Goal: Communication & Community: Answer question/provide support

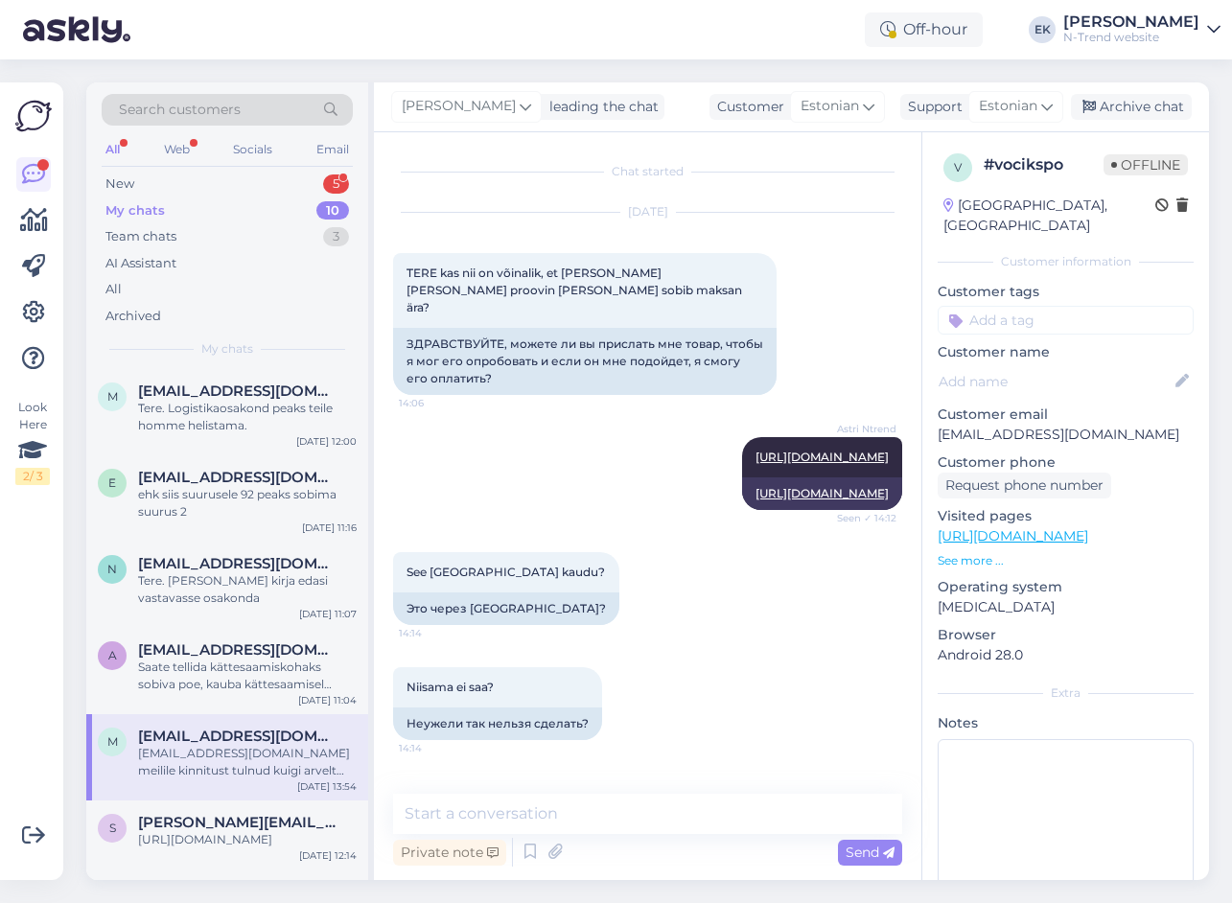
scroll to position [2498, 0]
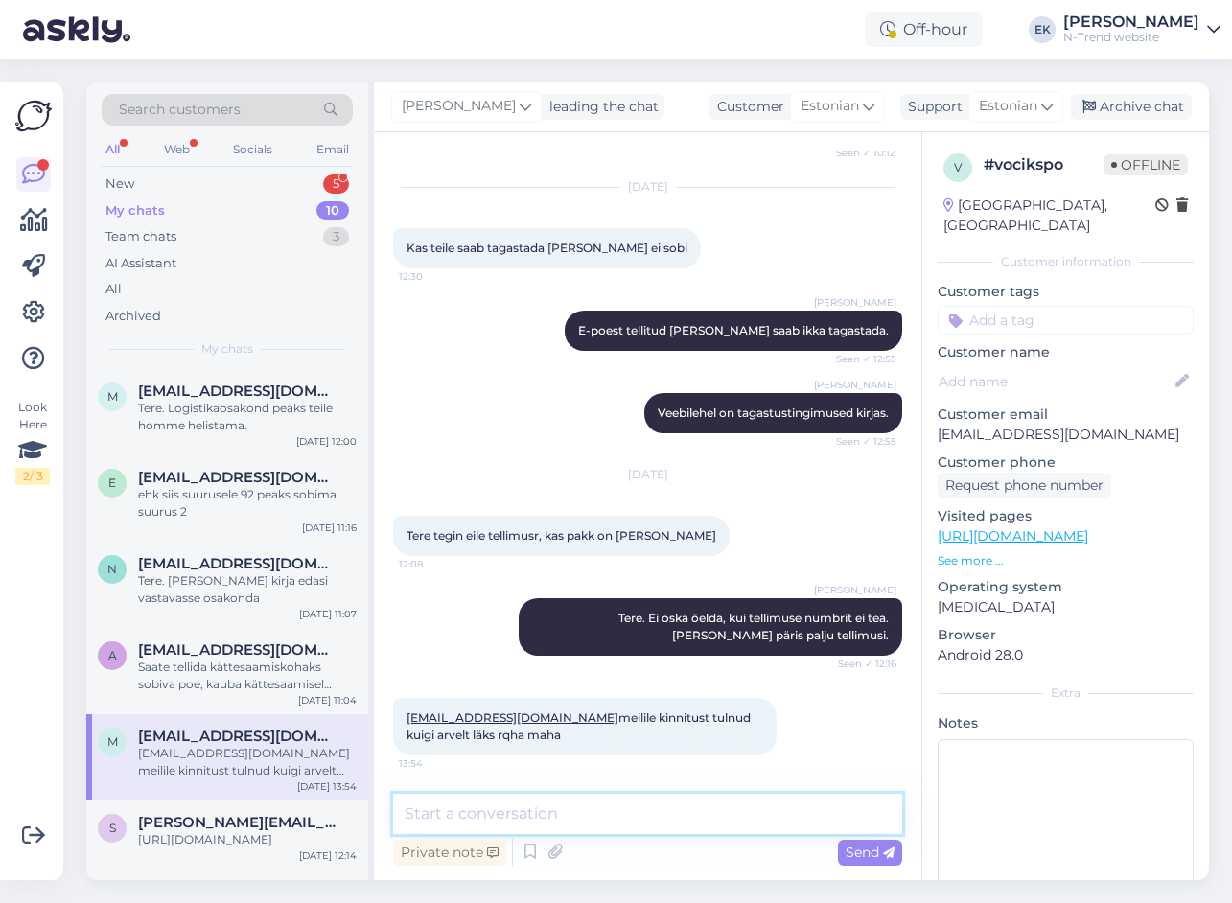
click at [720, 809] on textarea at bounding box center [647, 814] width 509 height 40
click at [657, 804] on textarea at bounding box center [647, 814] width 509 height 40
type textarea "Kas saite paki kätte?"
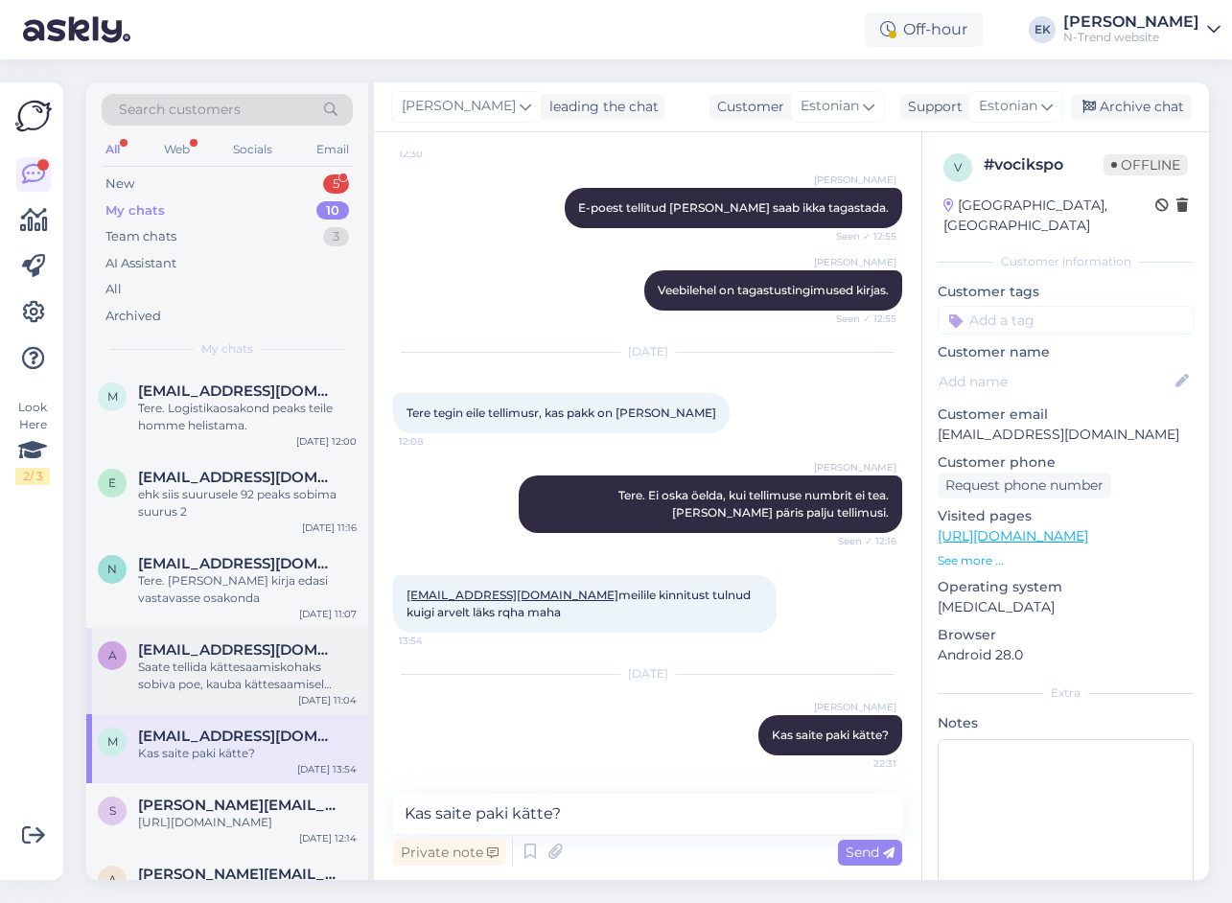
click at [213, 663] on div "Saate tellida kättesaamiskohaks sobiva poe, kauba kättesaamisel proovida ja mit…" at bounding box center [247, 676] width 219 height 35
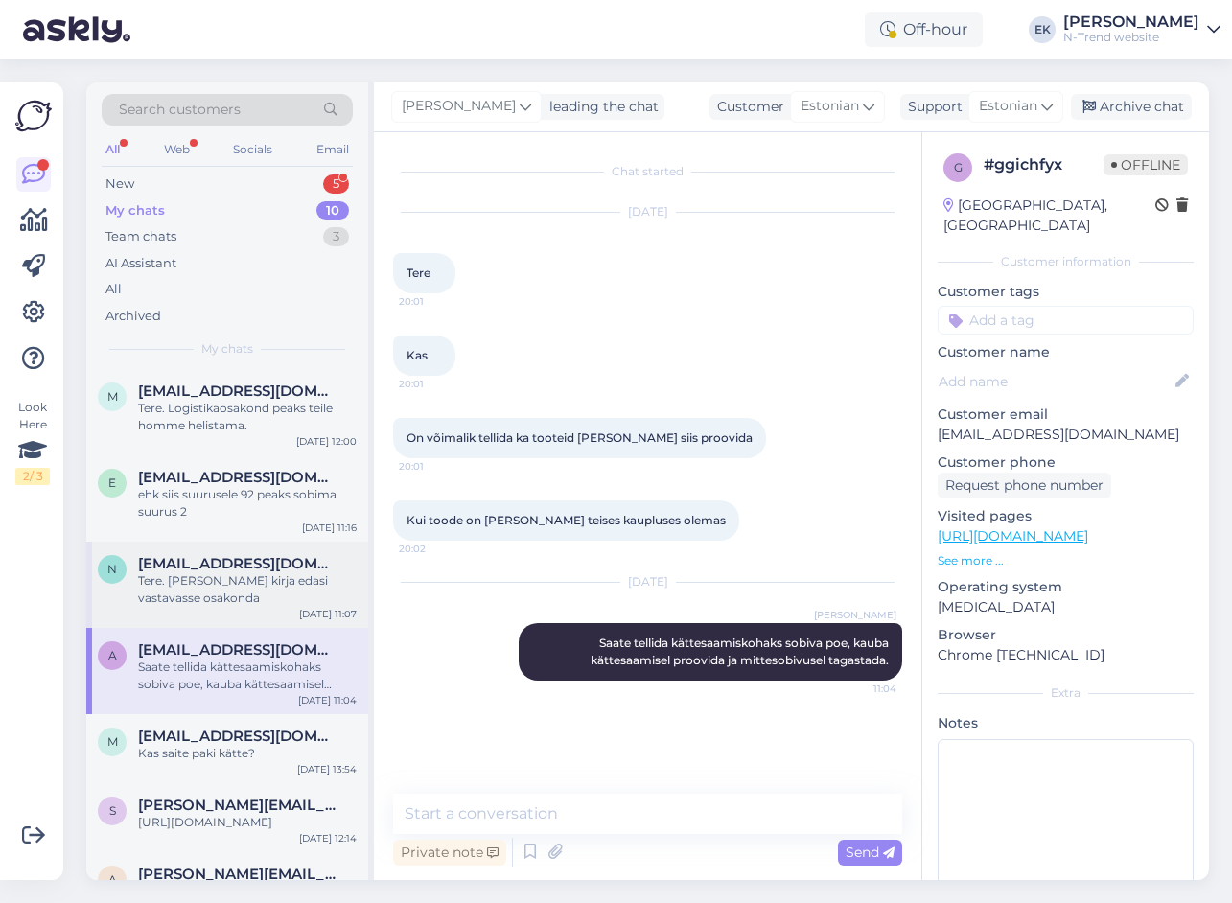
click at [215, 562] on span "[EMAIL_ADDRESS][DOMAIN_NAME]" at bounding box center [237, 563] width 199 height 17
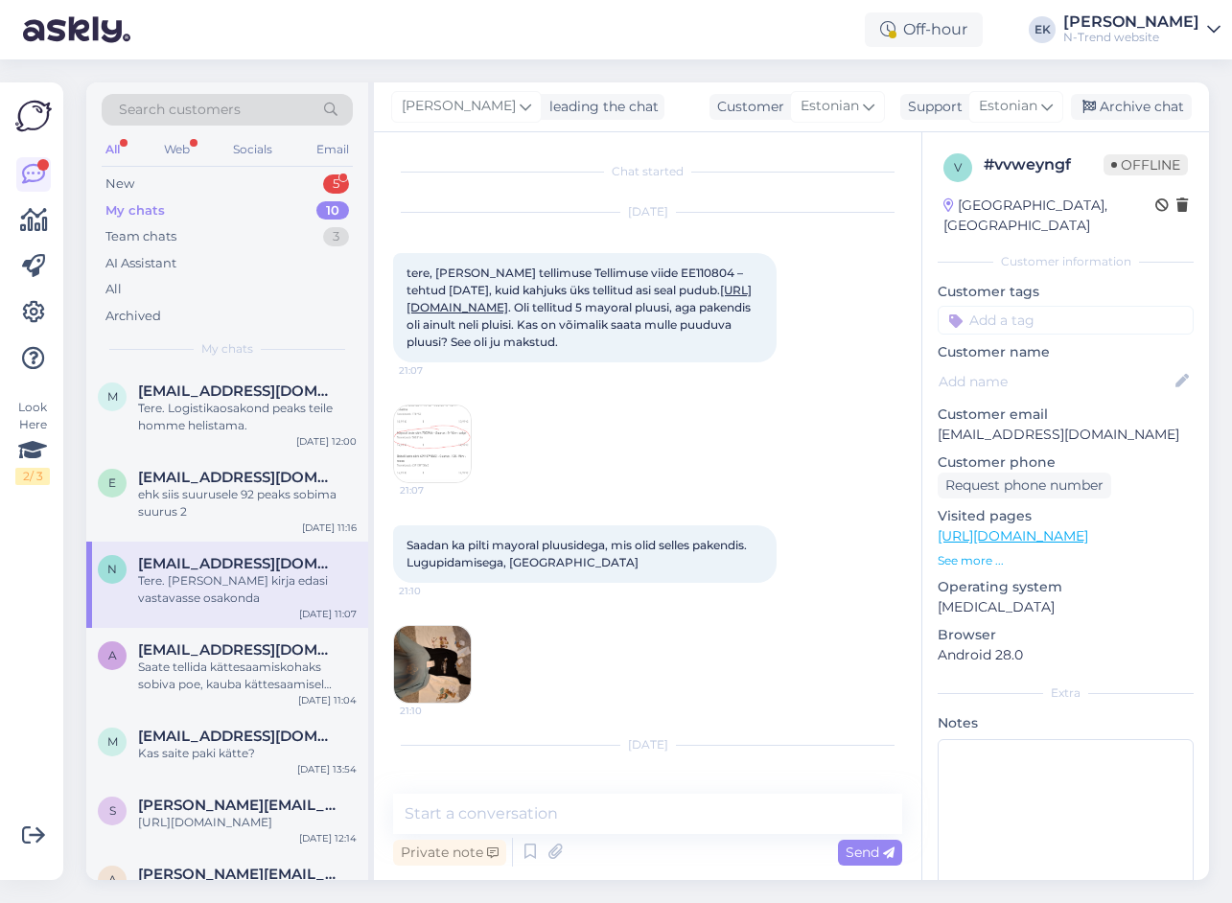
scroll to position [291, 0]
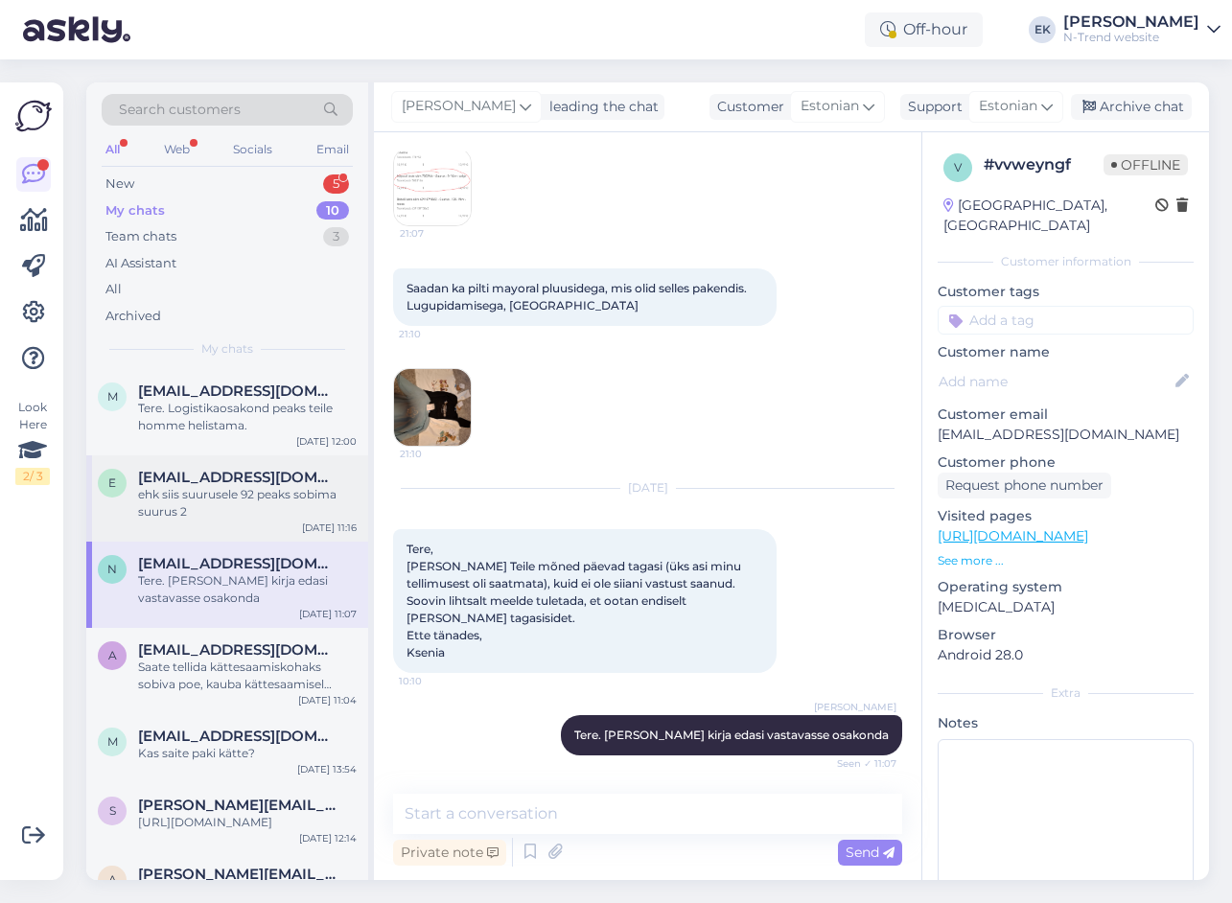
click at [197, 489] on div "ehk siis suurusele 92 peaks sobima suurus 2" at bounding box center [247, 503] width 219 height 35
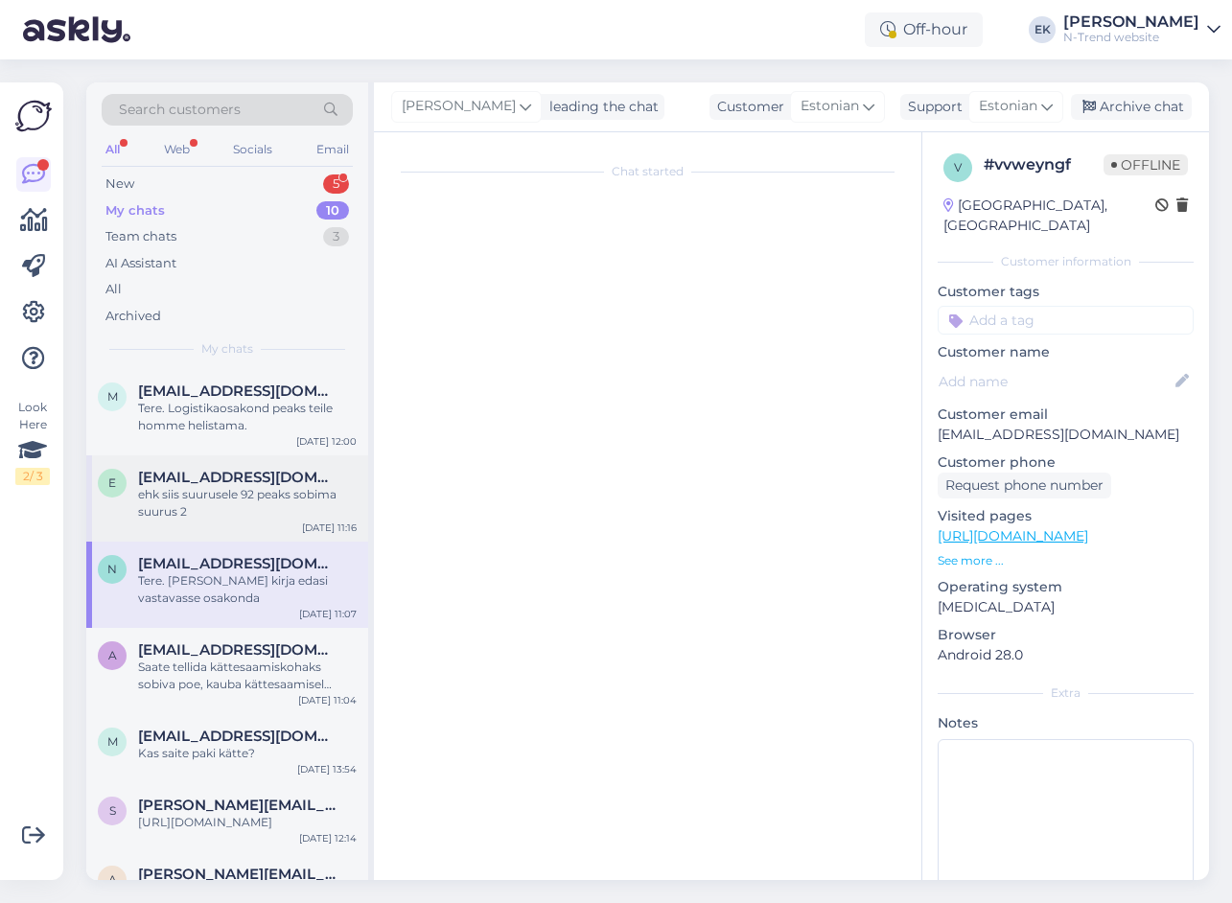
scroll to position [3190, 0]
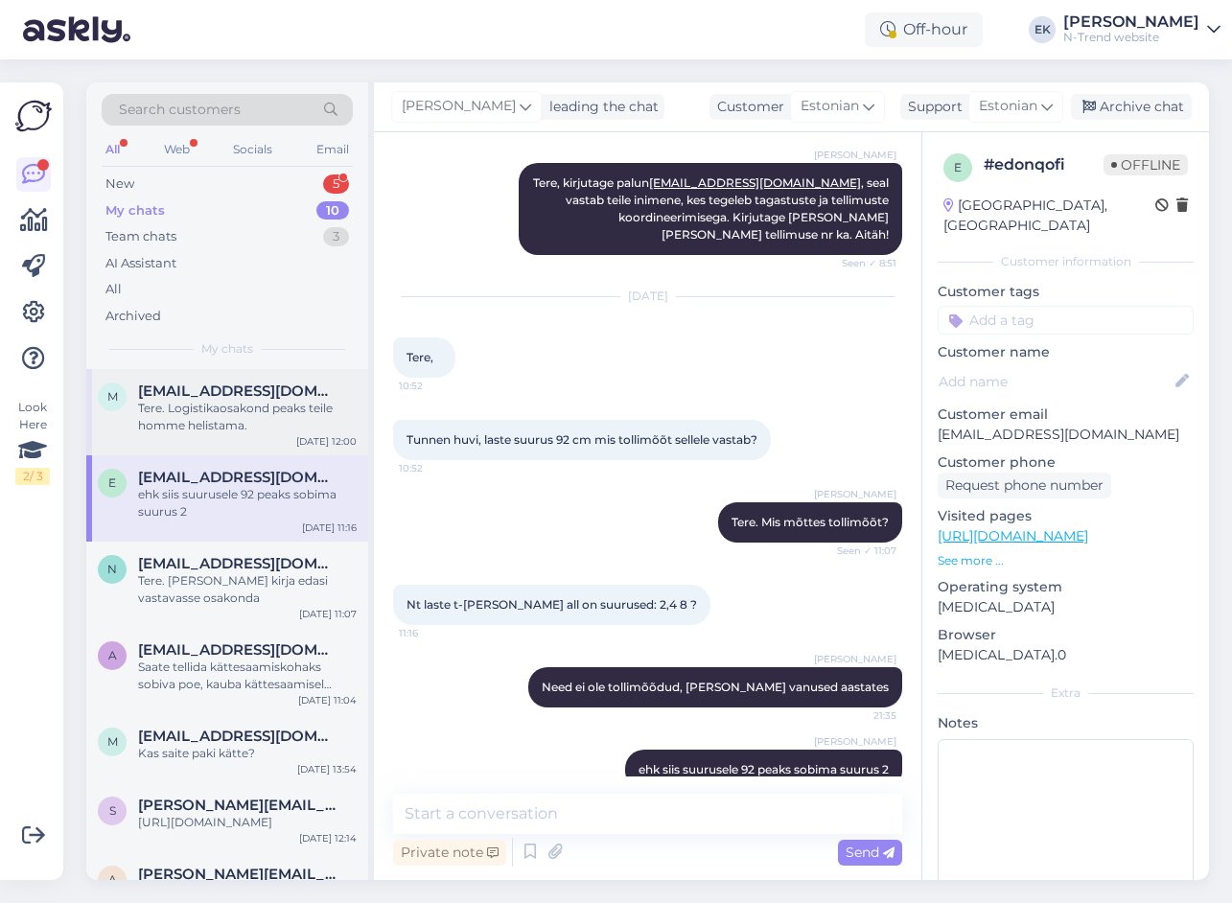
click at [203, 409] on div "Tere. Logistikaosakond peaks teile homme helistama." at bounding box center [247, 417] width 219 height 35
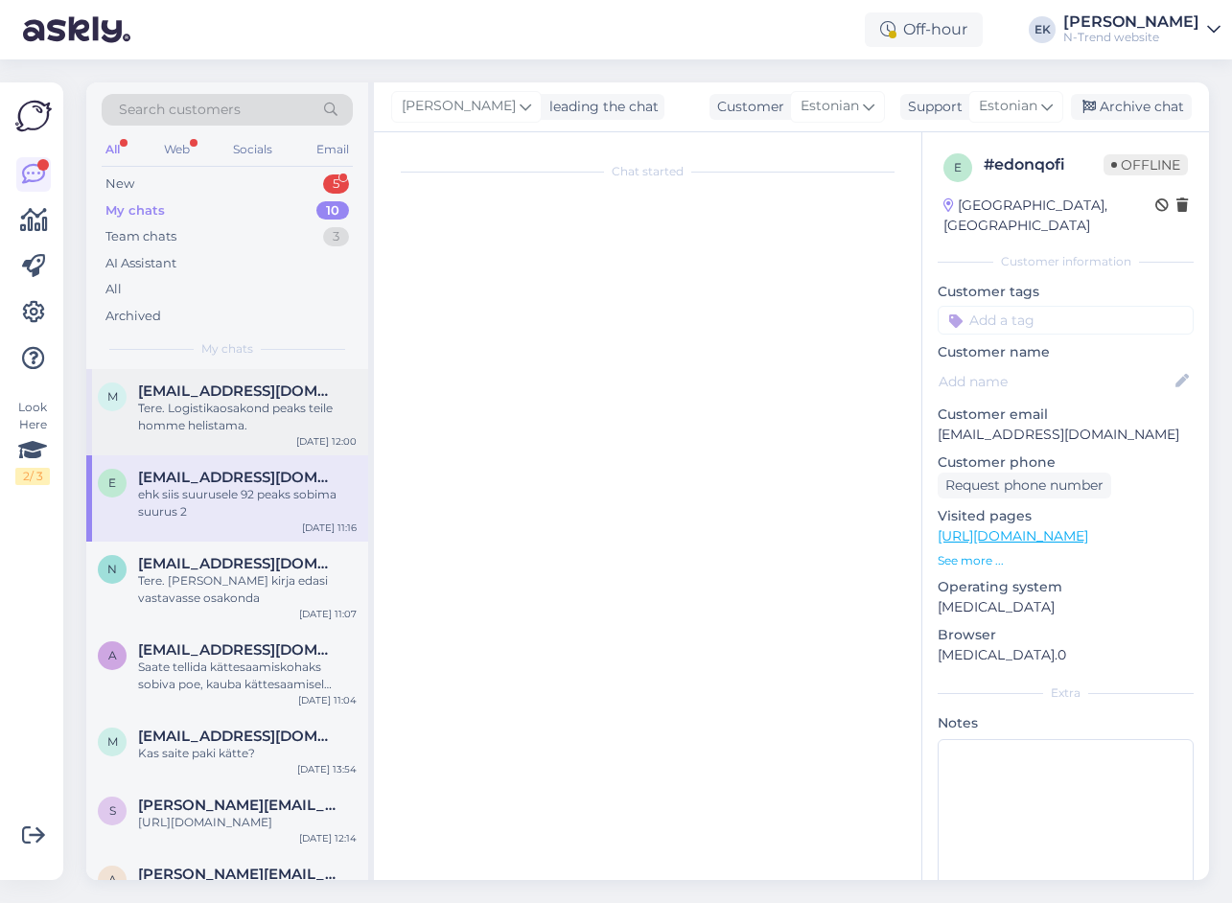
scroll to position [261, 0]
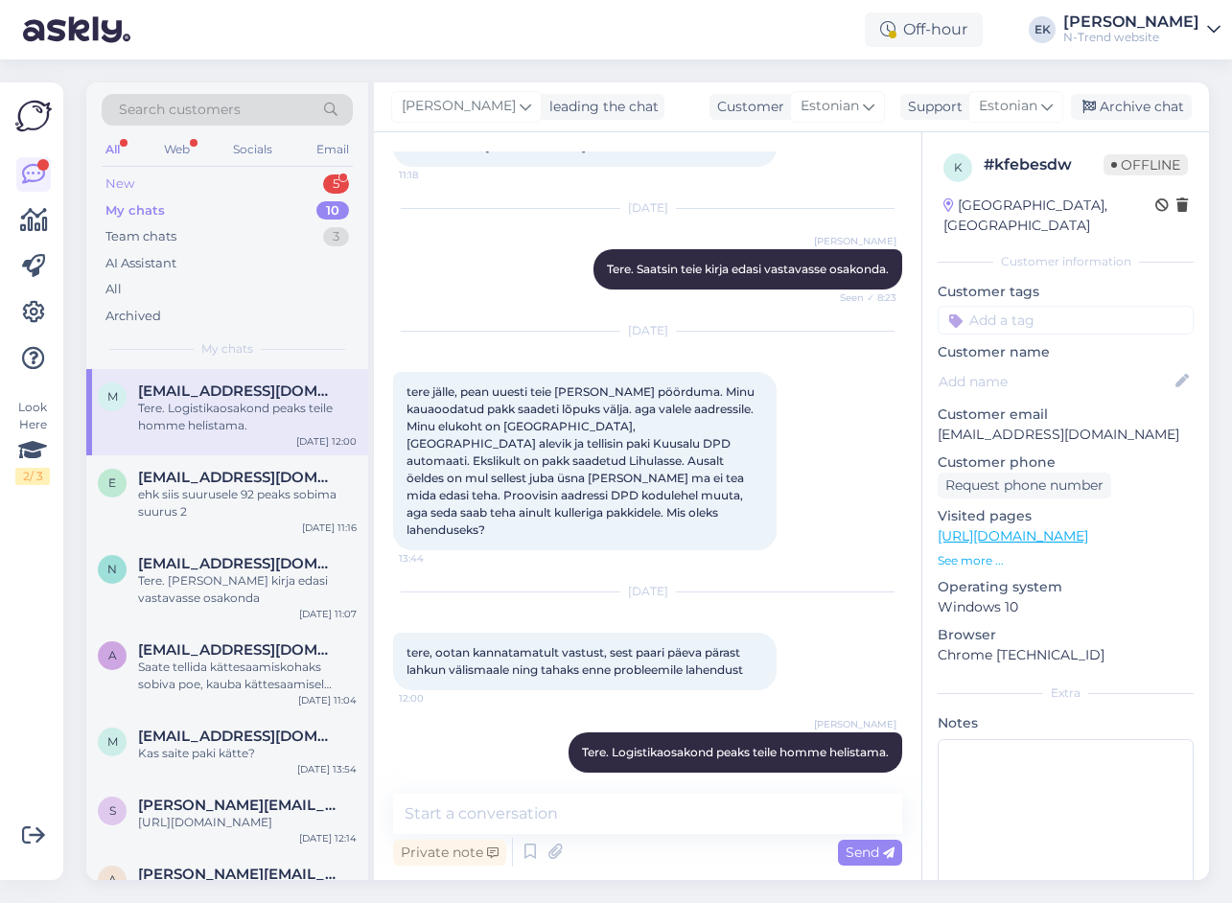
click at [191, 171] on div "New 5" at bounding box center [227, 184] width 251 height 27
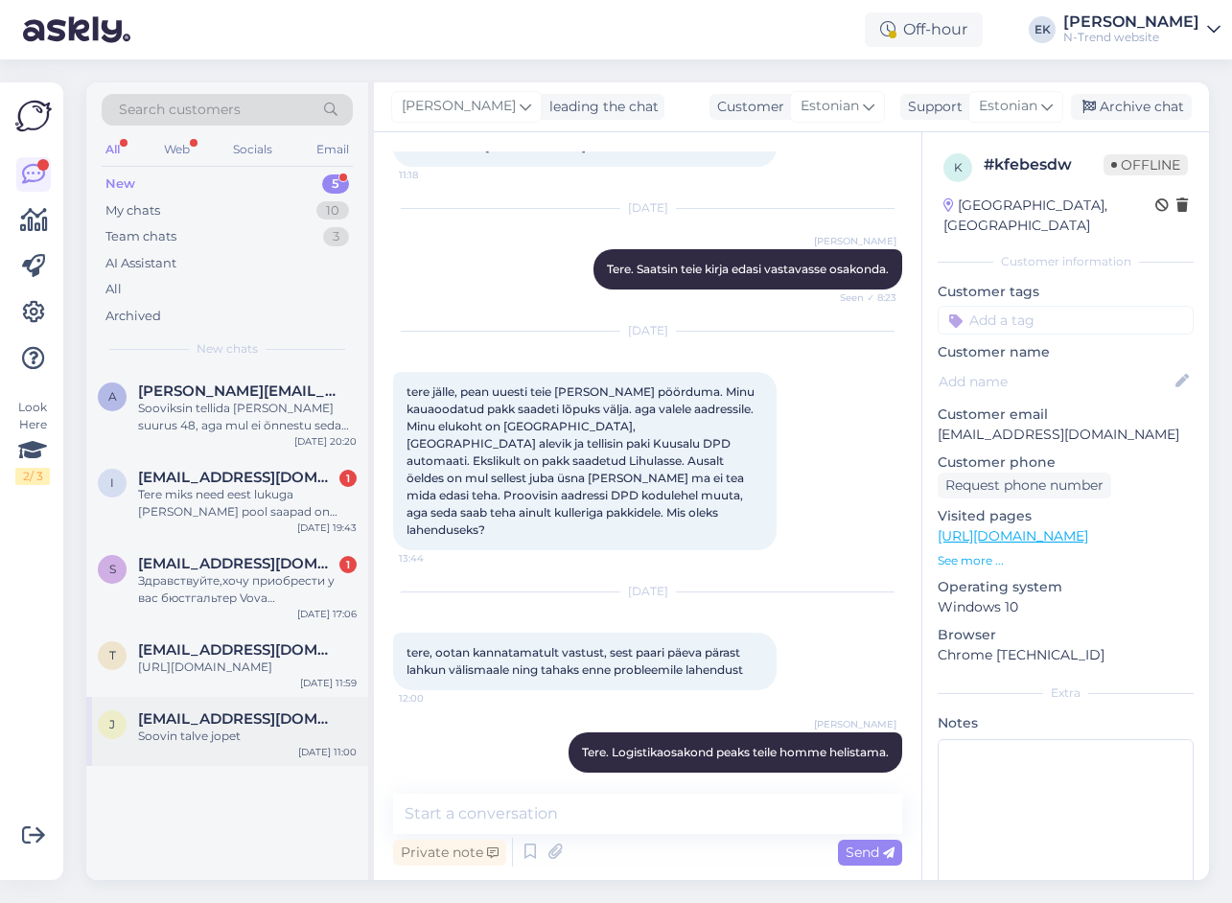
click at [264, 728] on span "[EMAIL_ADDRESS][DOMAIN_NAME]" at bounding box center [237, 718] width 199 height 17
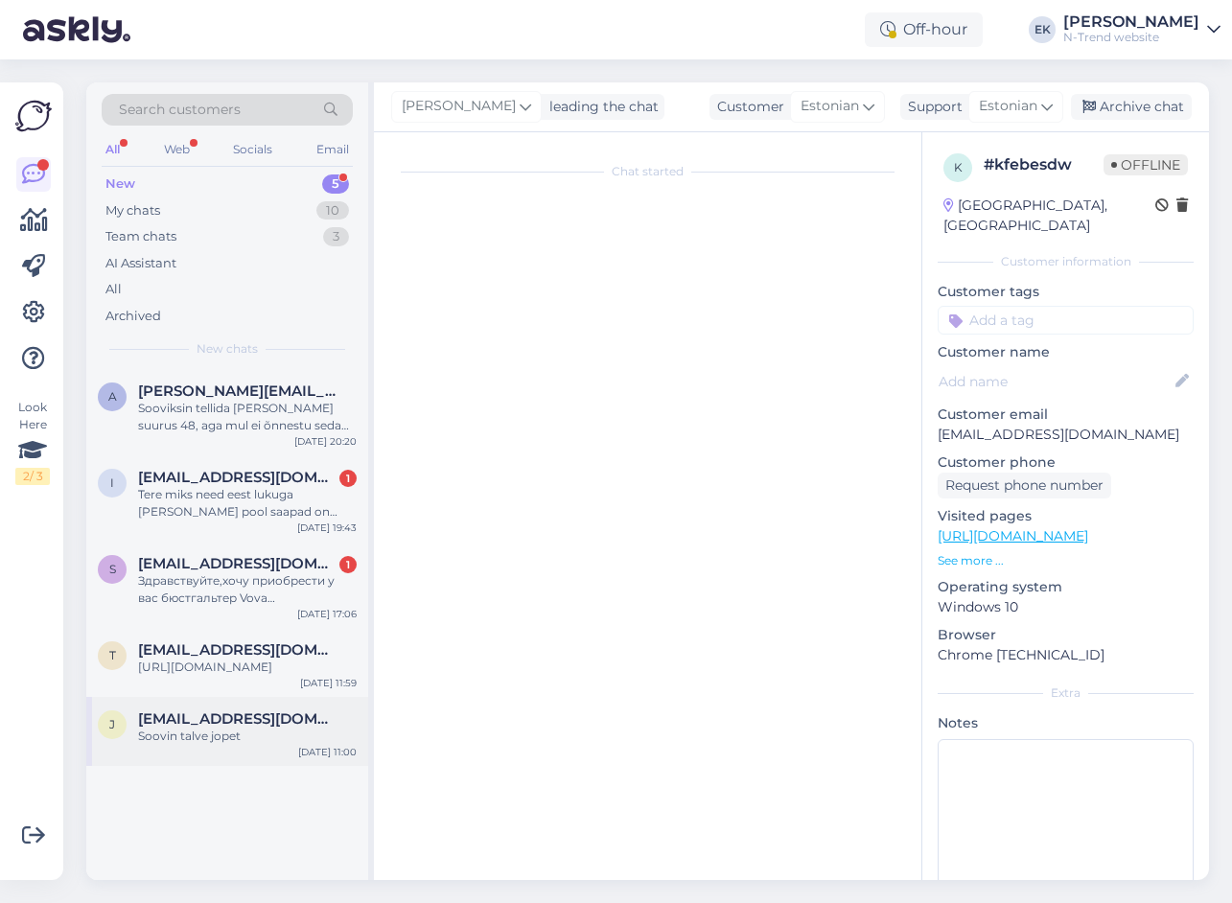
scroll to position [0, 0]
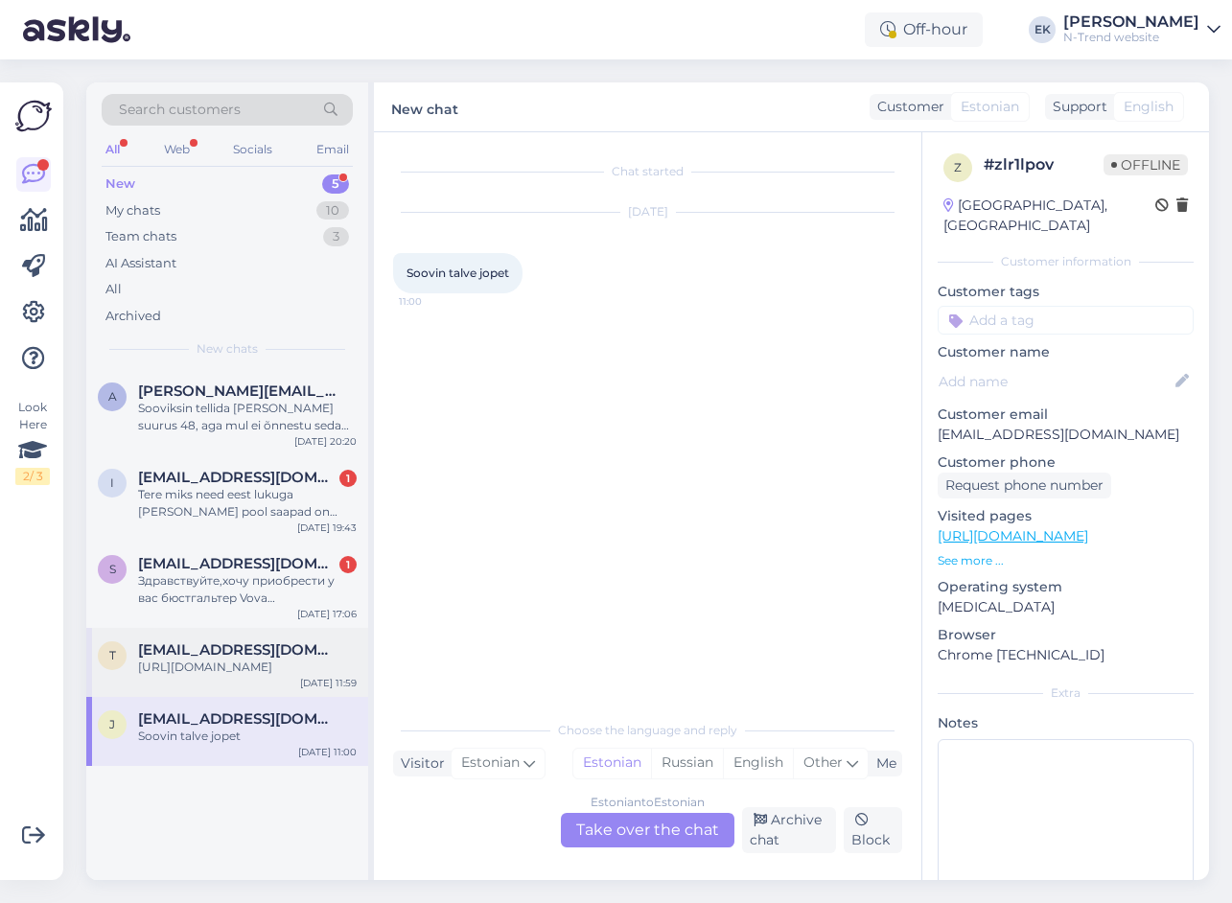
click at [170, 635] on div "t [EMAIL_ADDRESS][DOMAIN_NAME] [URL][DOMAIN_NAME] [DATE] 11:59" at bounding box center [227, 662] width 282 height 69
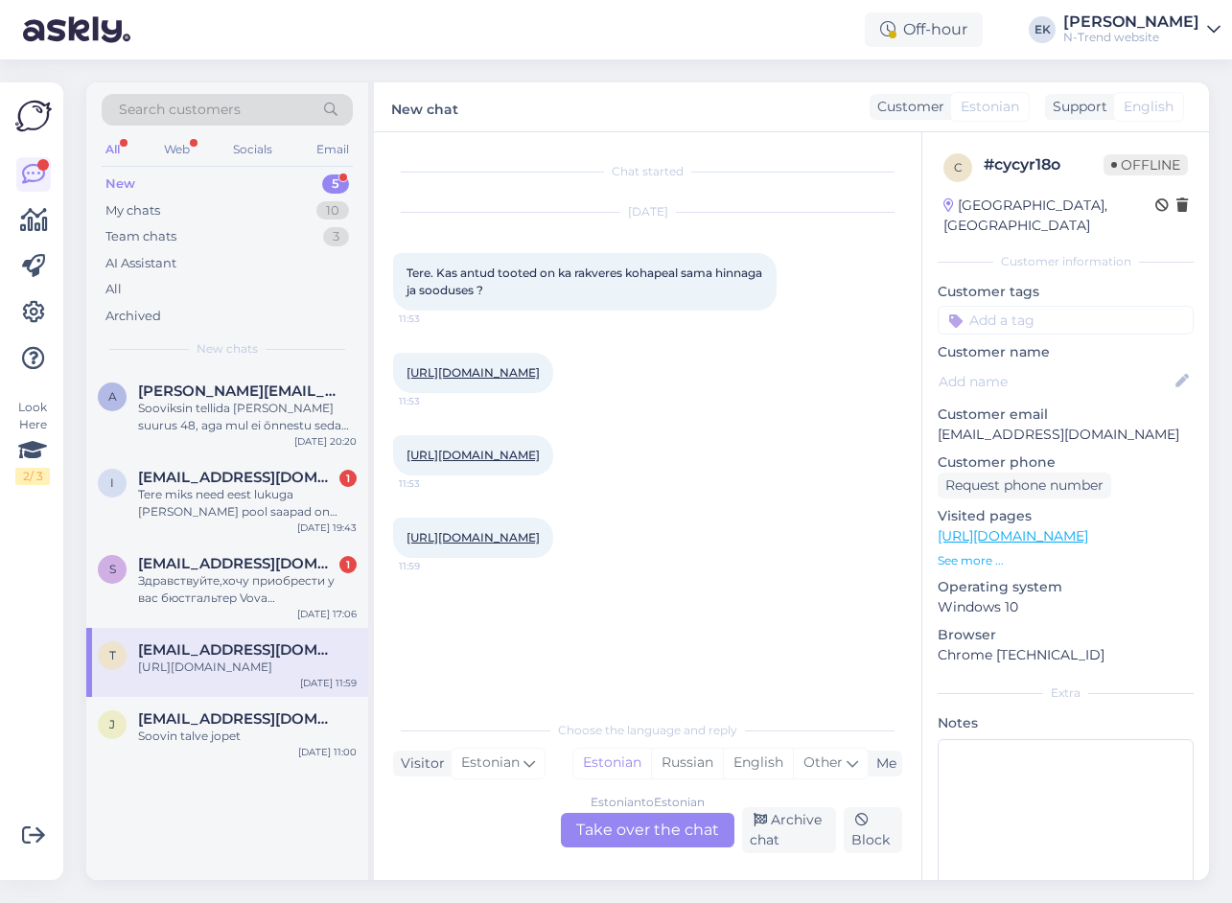
click at [453, 373] on link "[URL][DOMAIN_NAME]" at bounding box center [472, 372] width 133 height 14
click at [496, 475] on div "[URL][DOMAIN_NAME] 11:53" at bounding box center [473, 455] width 160 height 40
click at [496, 462] on link "[URL][DOMAIN_NAME]" at bounding box center [472, 455] width 133 height 14
click at [540, 545] on link "[URL][DOMAIN_NAME]" at bounding box center [472, 537] width 133 height 14
click at [598, 825] on div "Estonian to Estonian Take over the chat" at bounding box center [648, 830] width 174 height 35
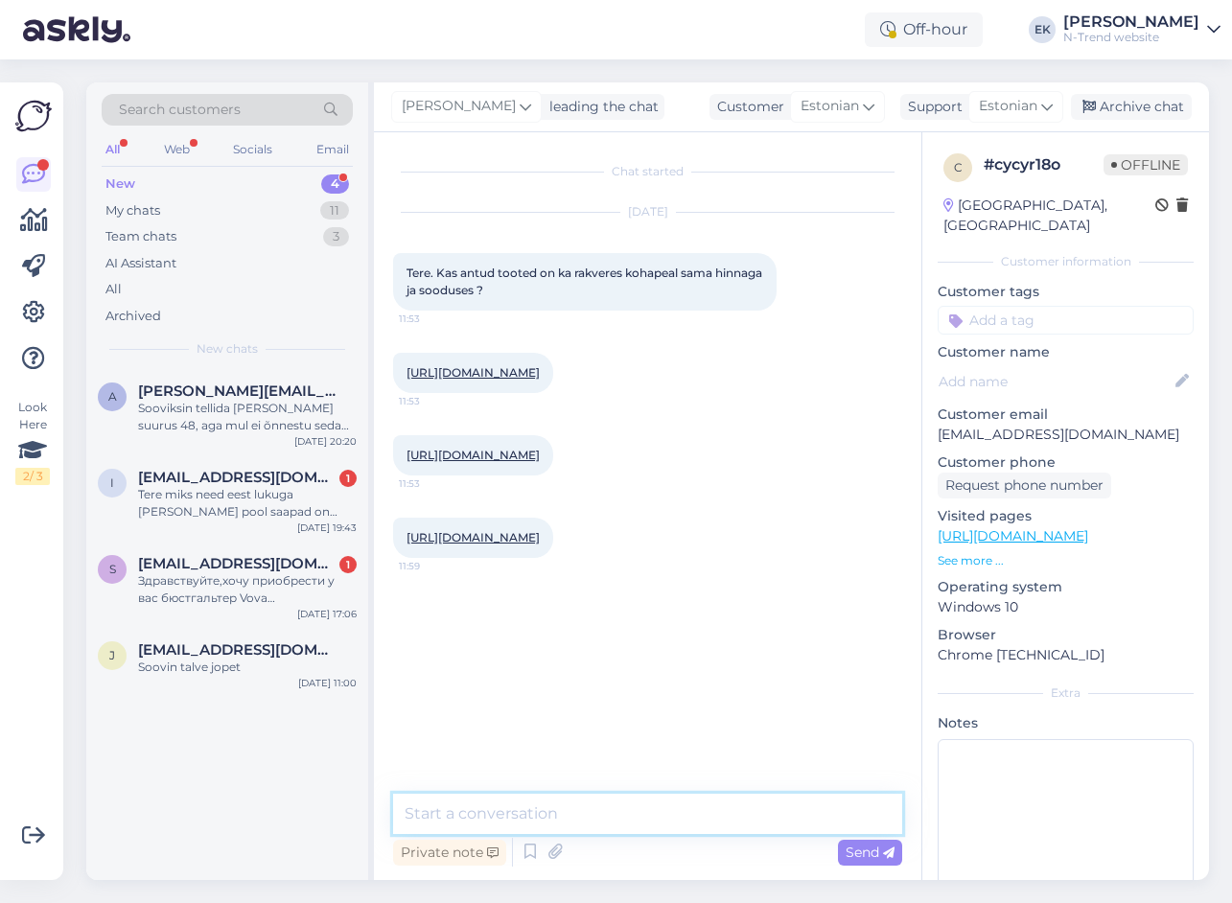
click at [566, 808] on textarea at bounding box center [647, 814] width 509 height 40
type textarea "Tere. Jah, kõik tooted on Rakveres olemas"
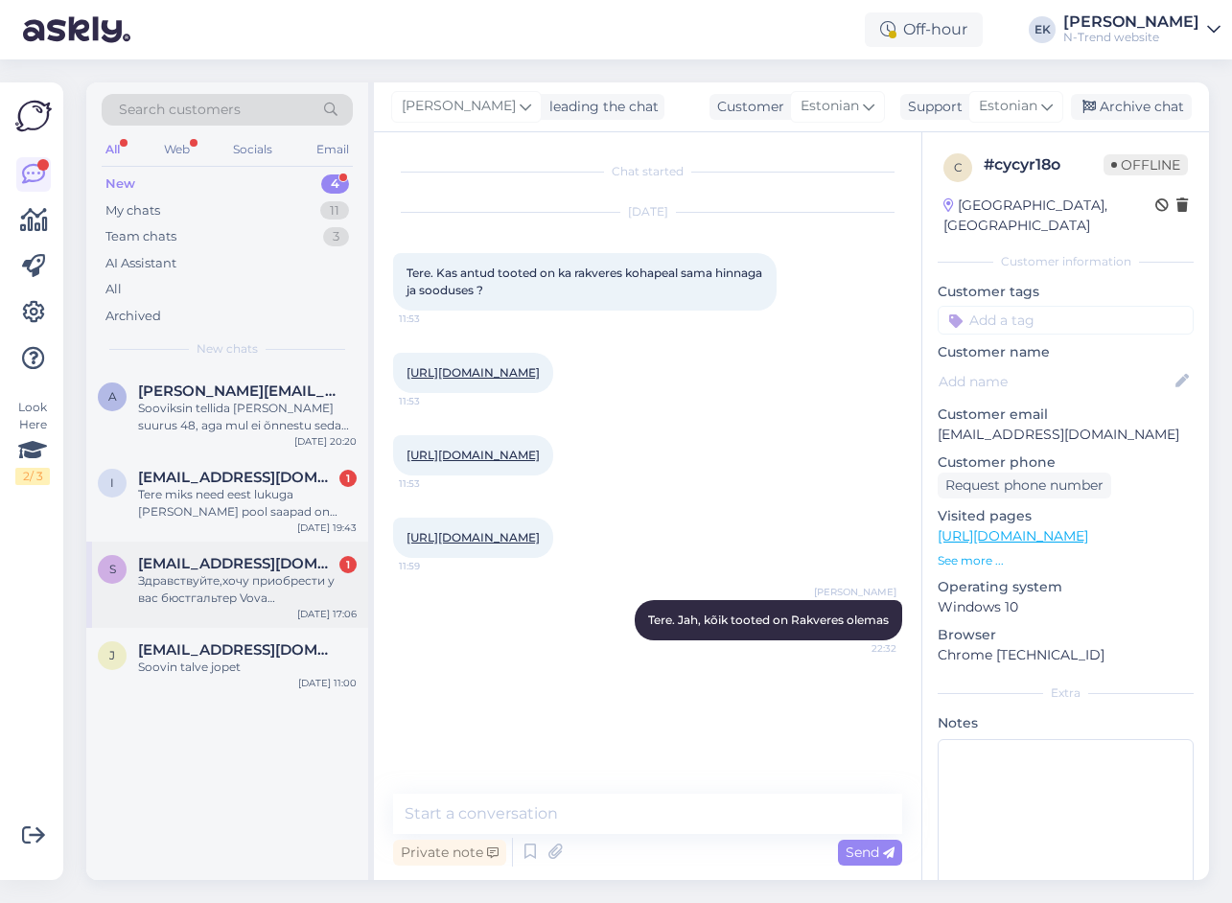
click at [206, 572] on div "Здравствуйте,хочу приобрести у вас бюстгальтер Vova [PERSON_NAME] V32518 размер…" at bounding box center [247, 589] width 219 height 35
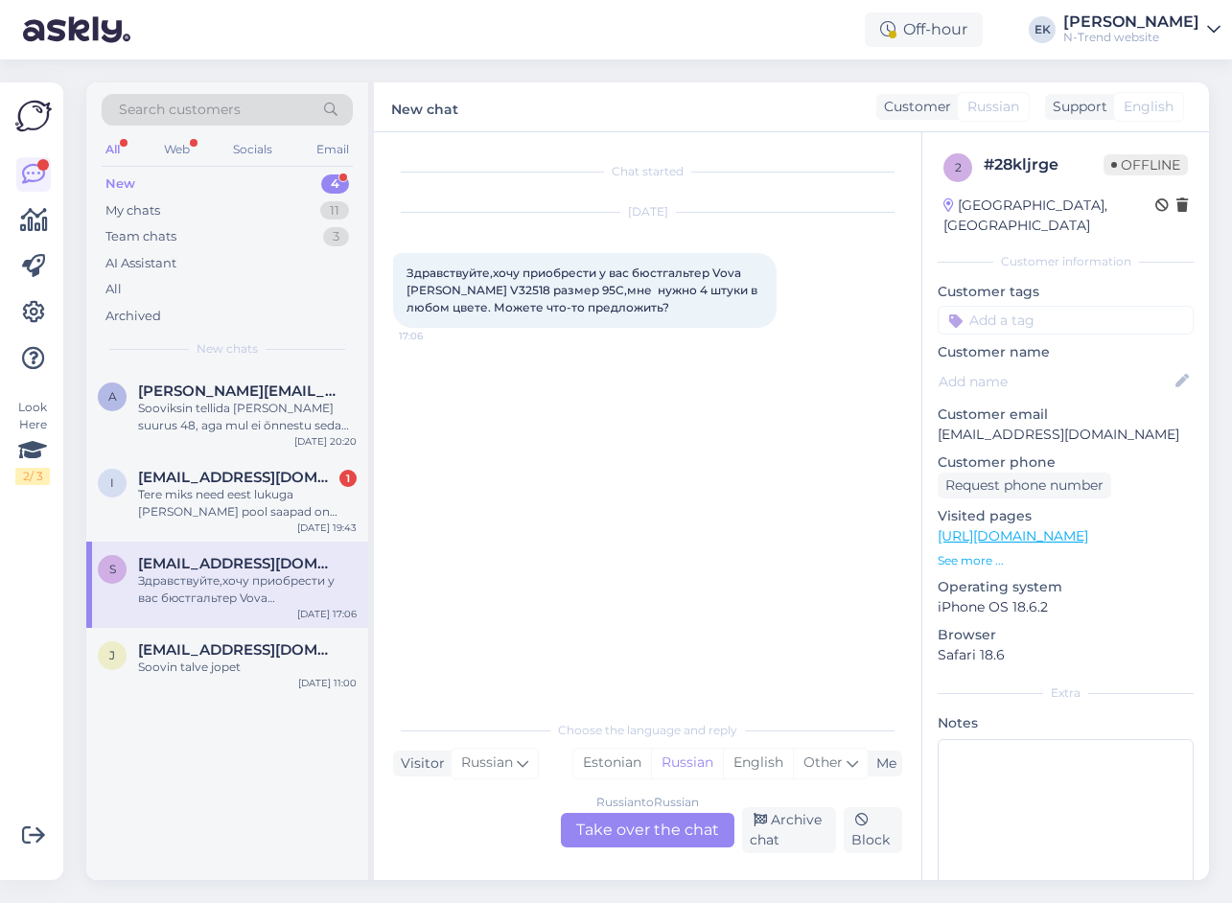
click at [466, 284] on span "Здравствуйте,хочу приобрести у вас бюстгальтер Vova [PERSON_NAME] V32518 размер…" at bounding box center [583, 290] width 354 height 49
click at [462, 287] on span "Здравствуйте,хочу приобрести у вас бюстгальтер Vova [PERSON_NAME] V32518 размер…" at bounding box center [583, 290] width 354 height 49
copy span "V32518"
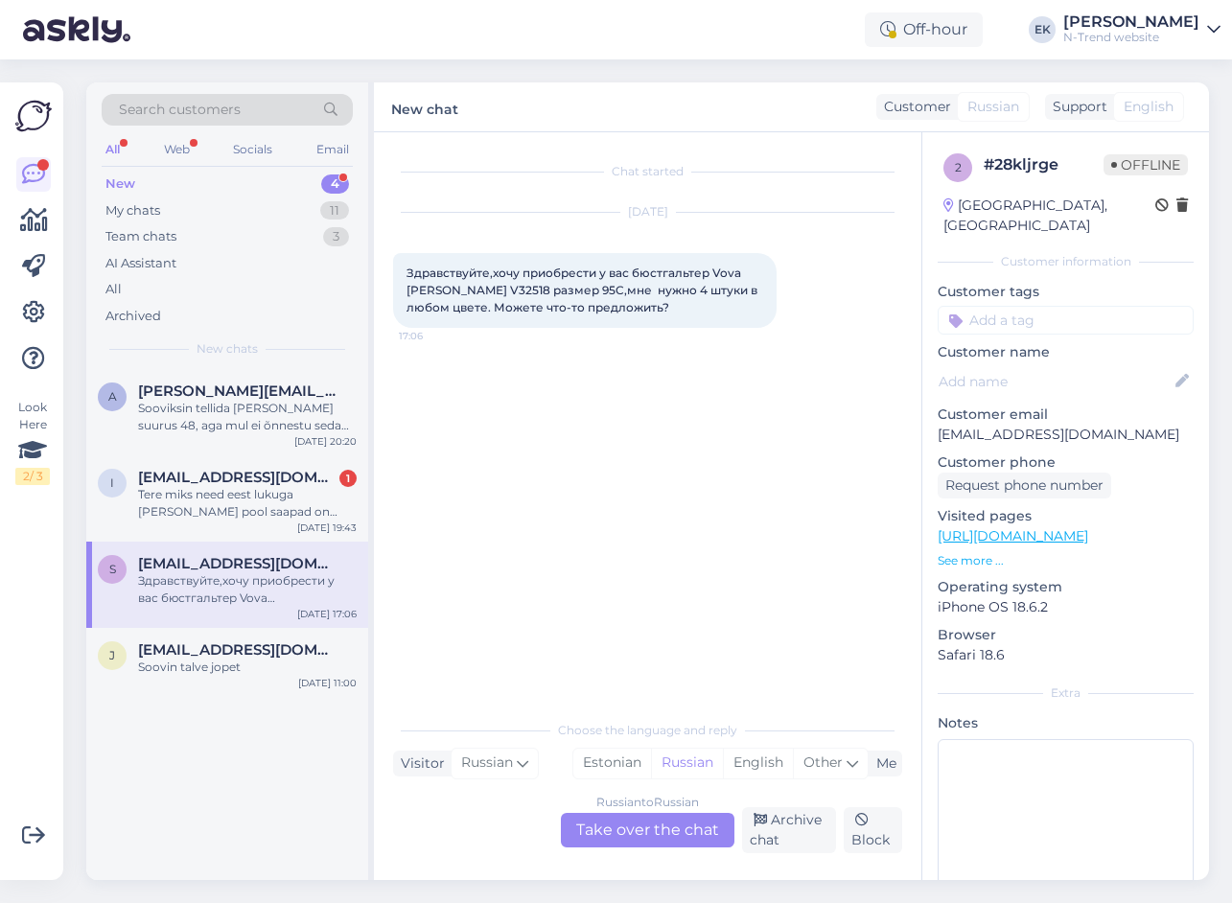
click at [640, 841] on div "Russian to Russian Take over the chat" at bounding box center [648, 830] width 174 height 35
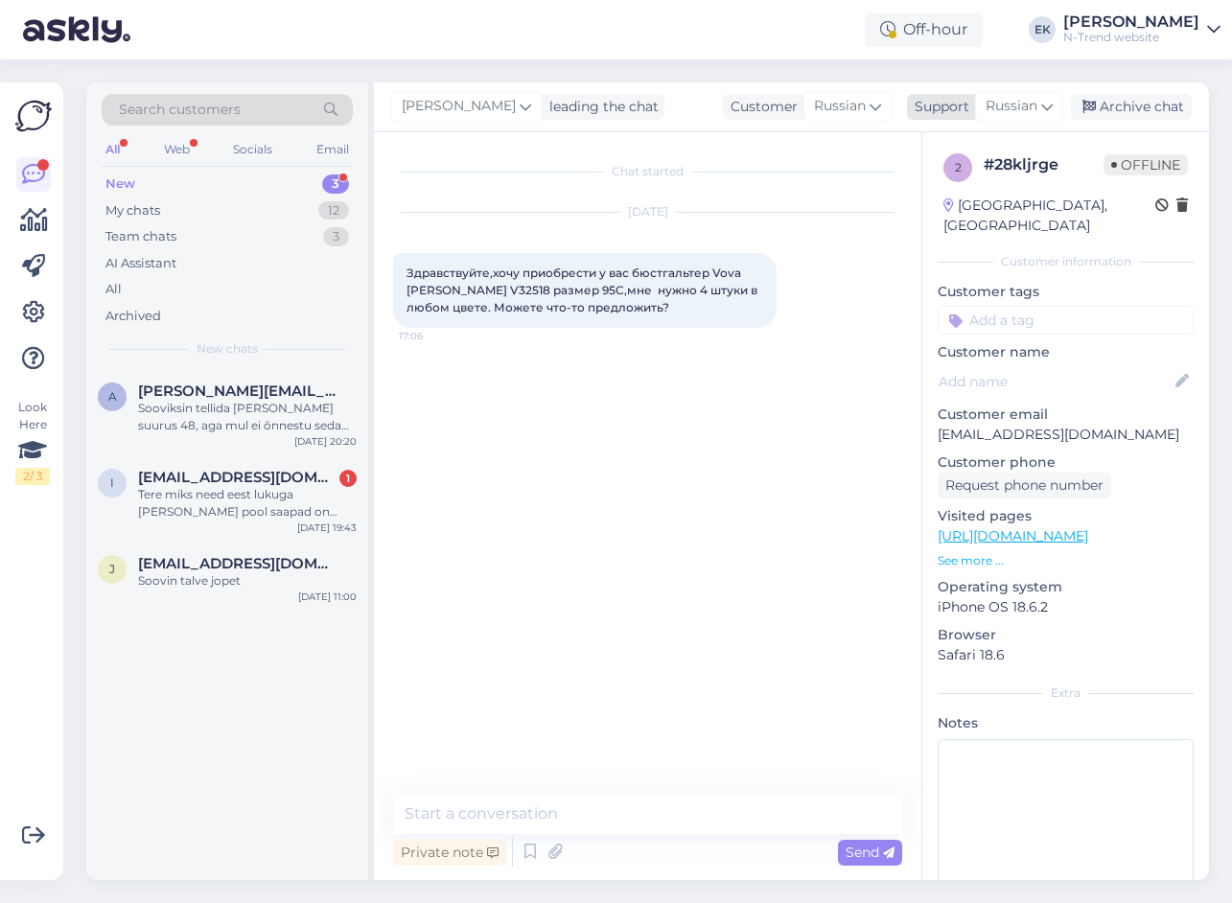
click at [1030, 107] on span "Russian" at bounding box center [1011, 106] width 52 height 21
type input "eng"
click at [988, 213] on ul "English" at bounding box center [985, 192] width 211 height 46
click at [958, 182] on link "English" at bounding box center [985, 191] width 211 height 31
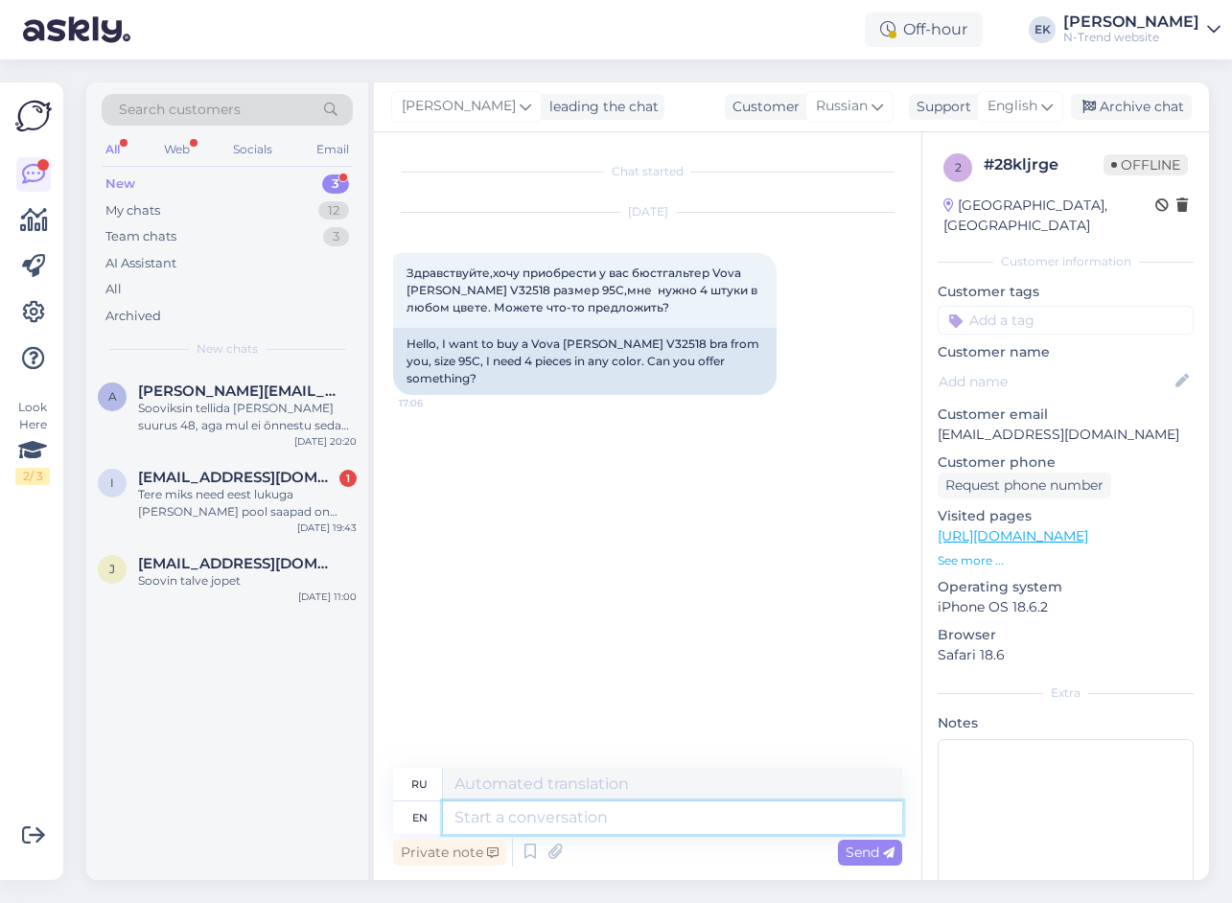
click at [511, 812] on textarea at bounding box center [672, 817] width 459 height 33
type textarea "Hello"
type textarea "Привет"
type textarea "Hello!"
type textarea "Привет!"
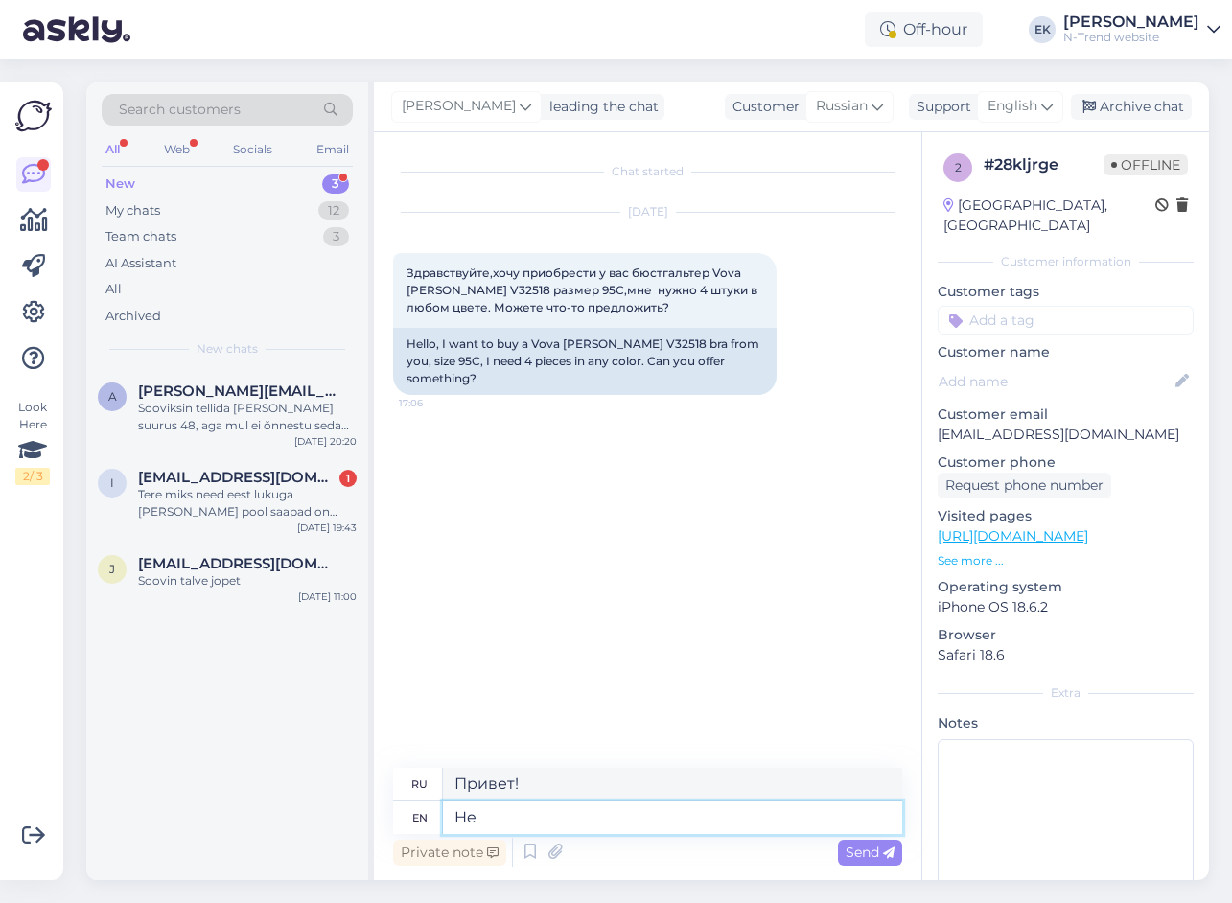
type textarea "H"
click at [449, 268] on span "Здравствуйте,хочу приобрести у вас бюстгальтер Vova [PERSON_NAME] V32518 размер…" at bounding box center [583, 290] width 354 height 49
copy span "Здравствуйте"
click at [471, 821] on textarea at bounding box center [672, 817] width 459 height 33
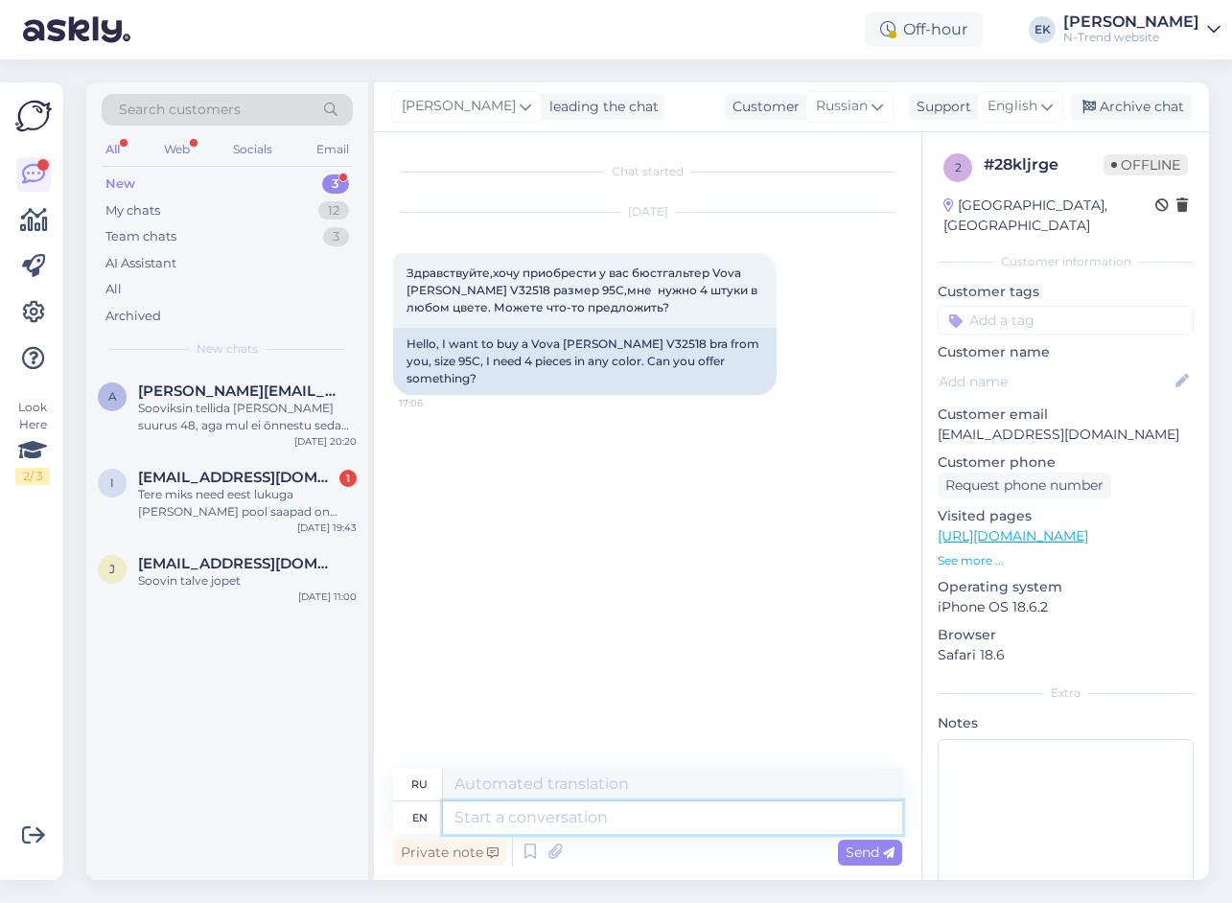
paste textarea "Здравствуйте"
type textarea "Здравствуйте"
type textarea "Здравствуйте."
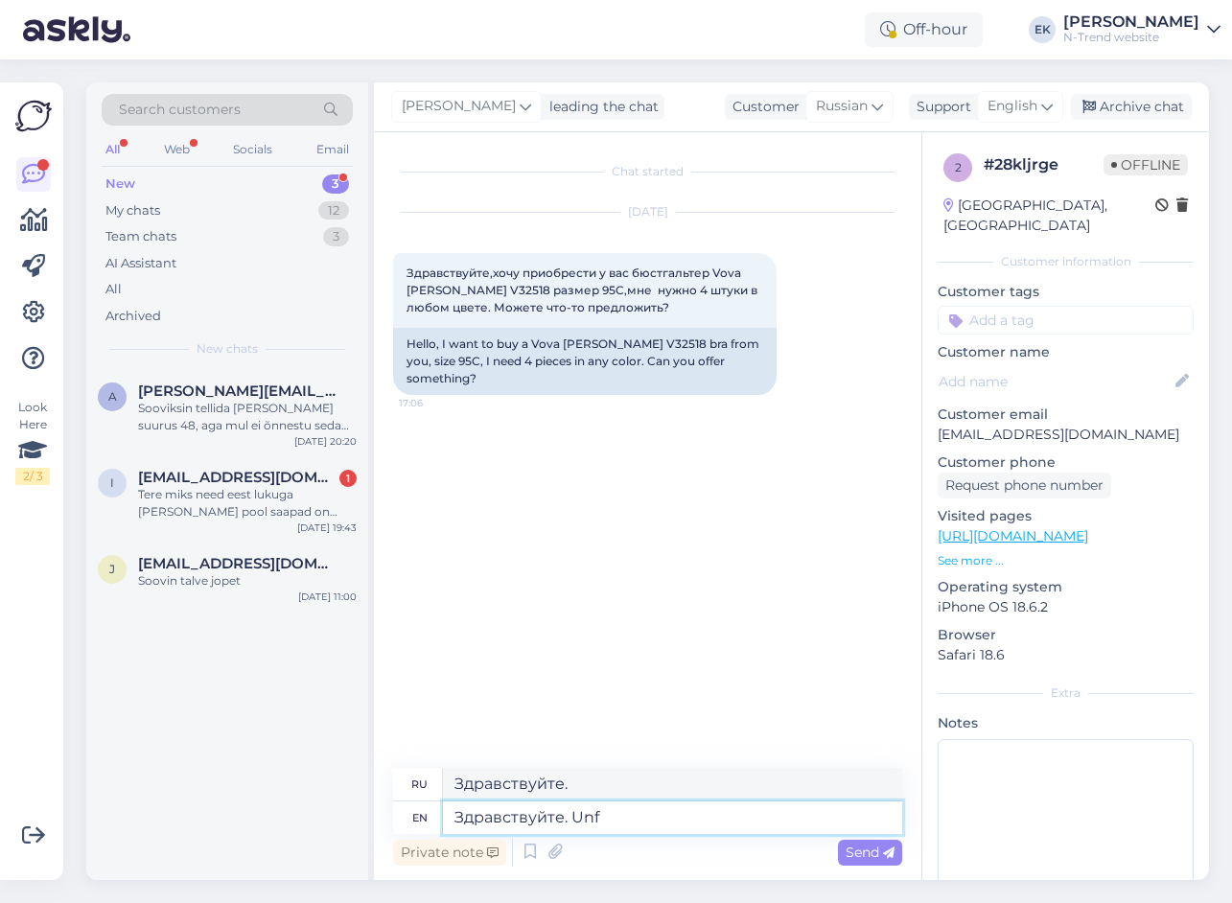
type textarea "Здравствуйте. Unfo"
type textarea "Здравствуйте. Унфо"
type textarea "Здравствуйте. Unfortunately"
type textarea "Здравствуйте. К сожалению"
type textarea "Здравствуйте. Unfortunately we"
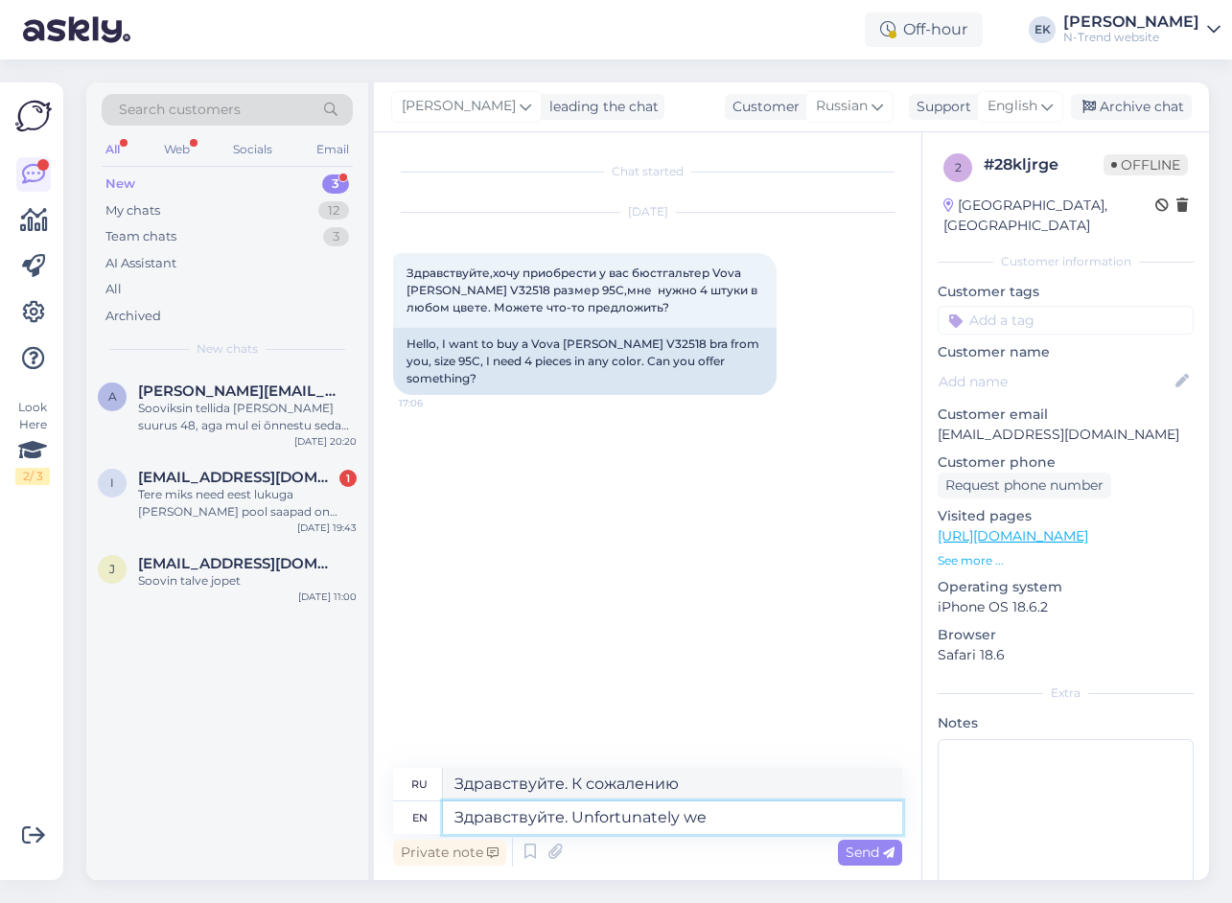
type textarea "Здравствуйте. К сожалению, мы"
type textarea "Здравствуйте. Unfortunately we don't"
type textarea "Здравствуйте. К сожалению, мы не"
type textarea "Здравствуйте. Unfortunately we don't have"
type textarea "Здравствуйте. К сожалению, у нас нет"
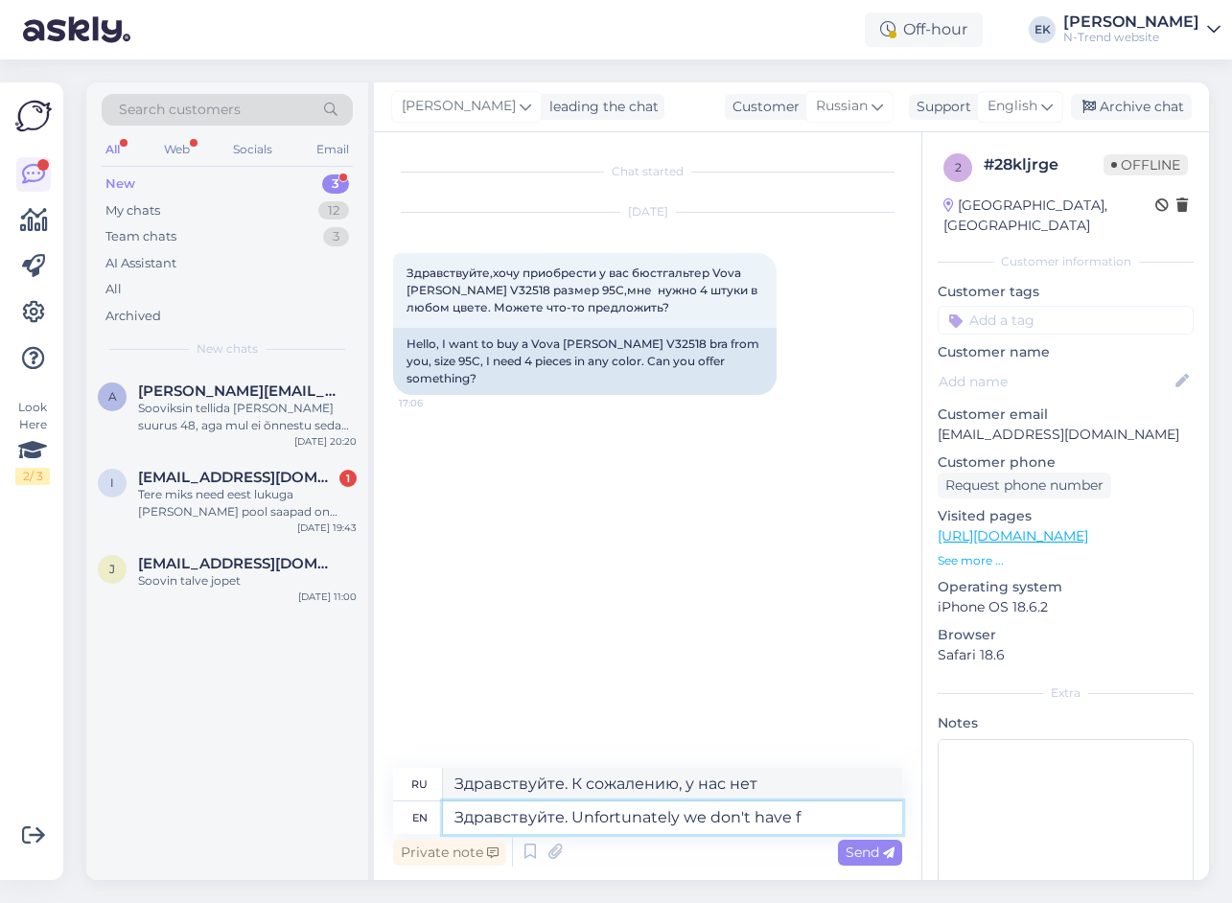
type textarea "Здравствуйте. Unfortunately we don't have fo"
type textarea "Здравствуйте. К сожалению, у нас нет фо."
type textarea "Здравствуйте. Unfortunately we don't have four"
type textarea "Здравствуйте. К сожалению, у нас нет четырех"
type textarea "Здравствуйте. Unfortunately we don't have four pieces"
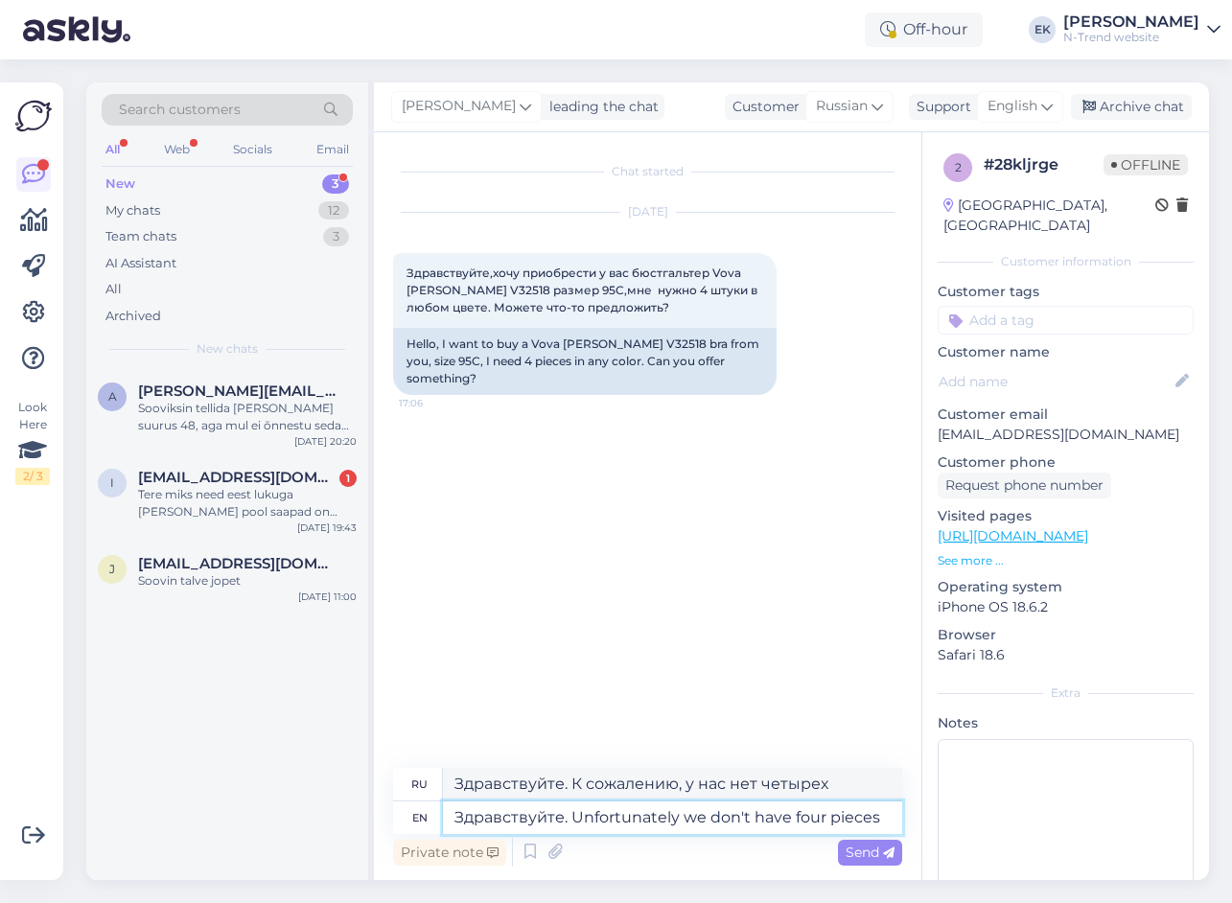
type textarea "Здравствуйте. К сожалению, у нас нет четырех штук."
type textarea "Здравствуйте. Unfortunately we don't have four pieces."
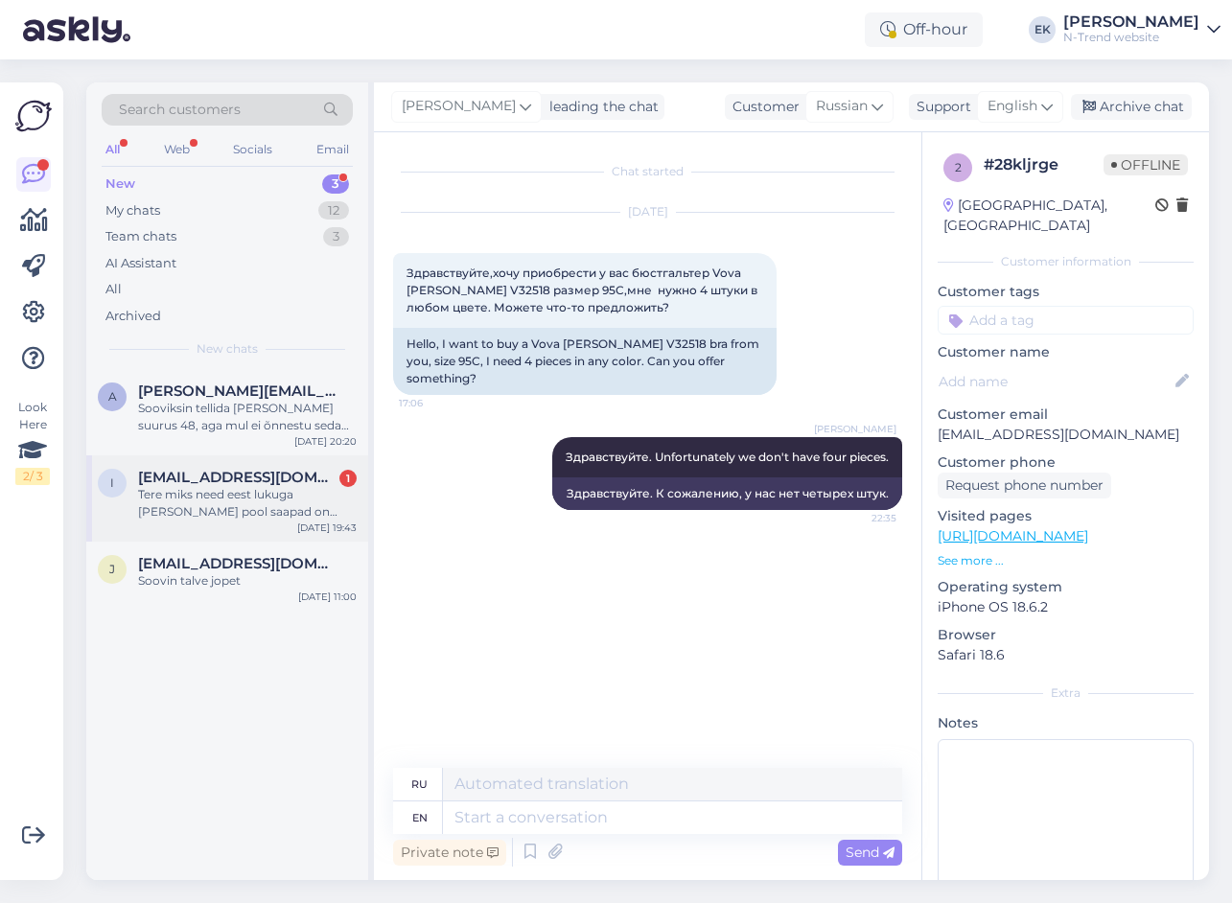
click at [196, 496] on div "Tere miks need eest lukuga [PERSON_NAME] pool saapad on poes müügil 69 EUR aga …" at bounding box center [247, 503] width 219 height 35
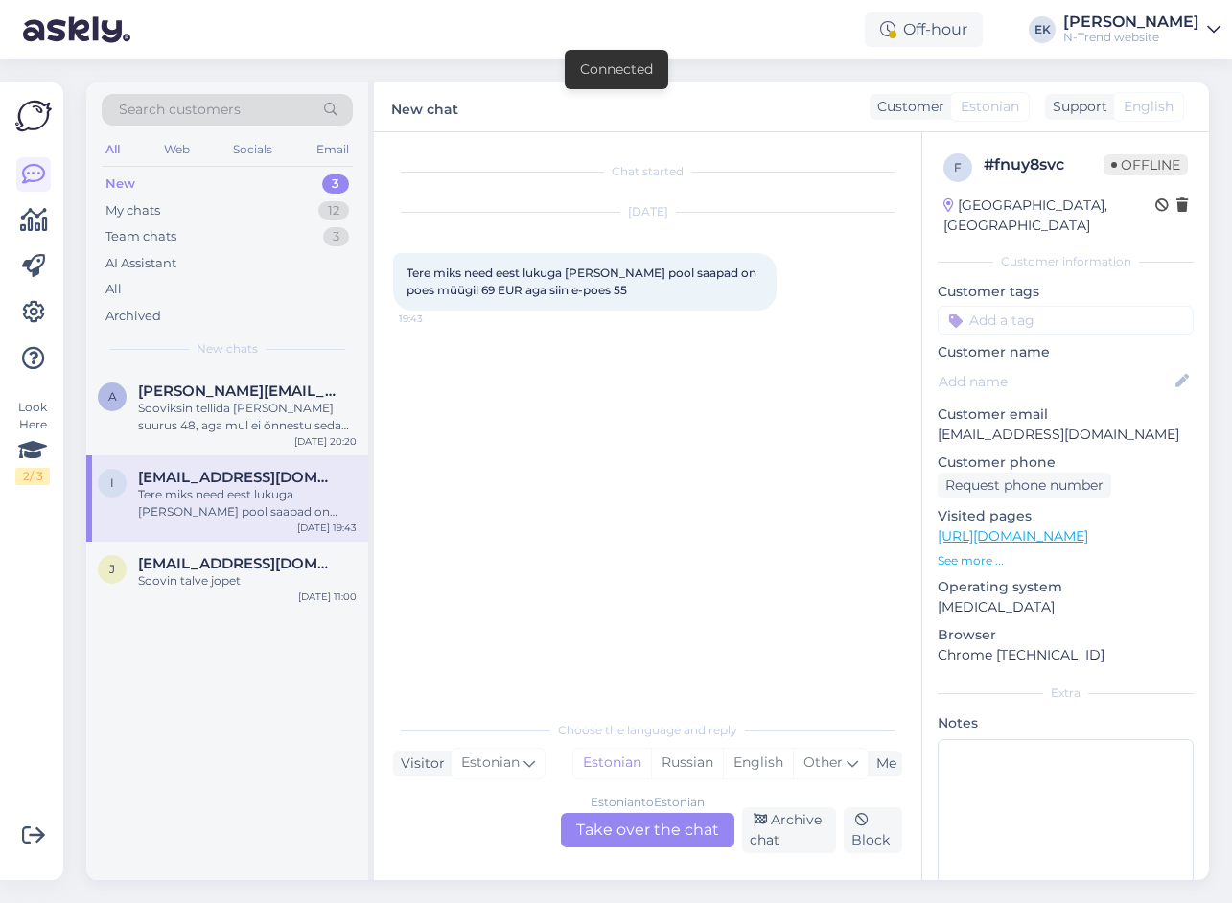
click at [635, 823] on div "Estonian to Estonian Take over the chat" at bounding box center [648, 830] width 174 height 35
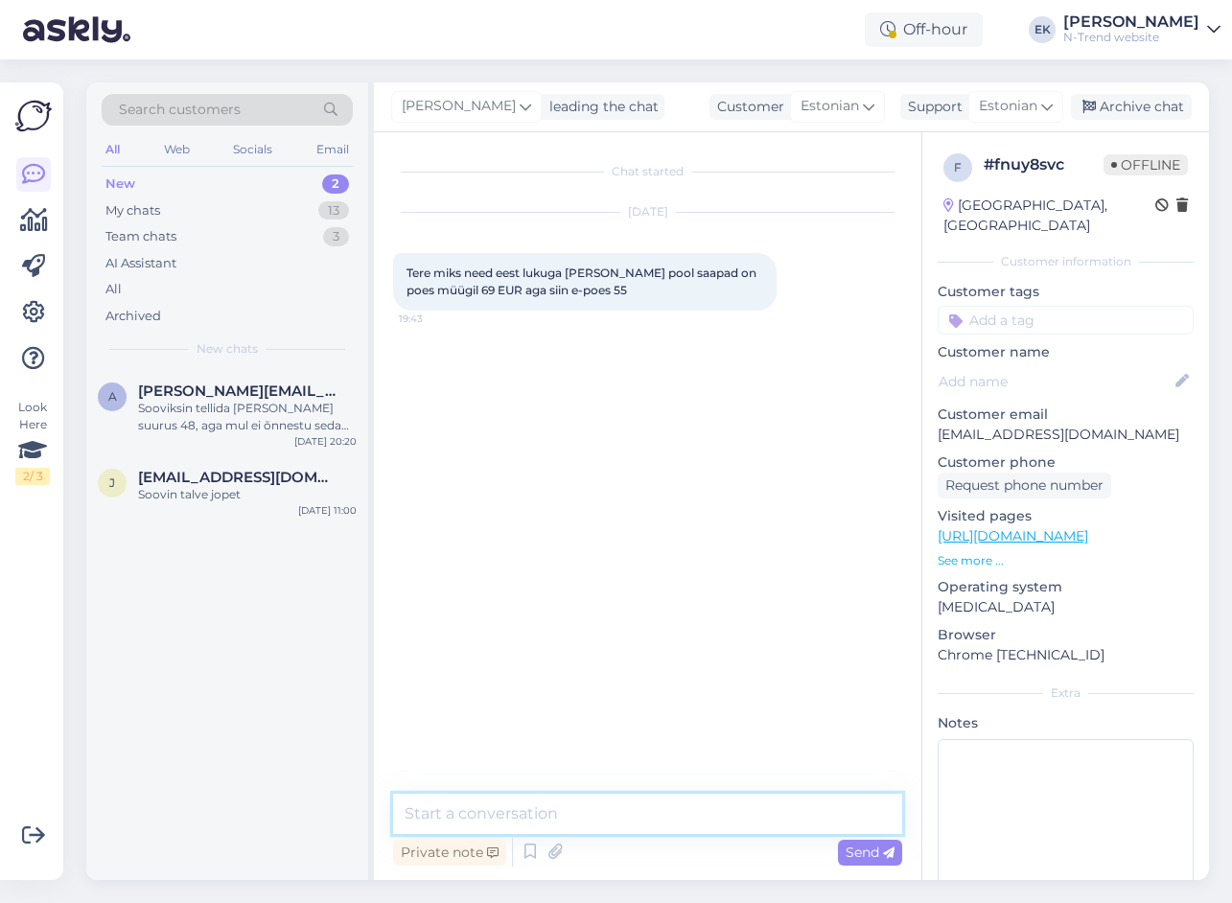
click at [617, 824] on textarea at bounding box center [647, 814] width 509 height 40
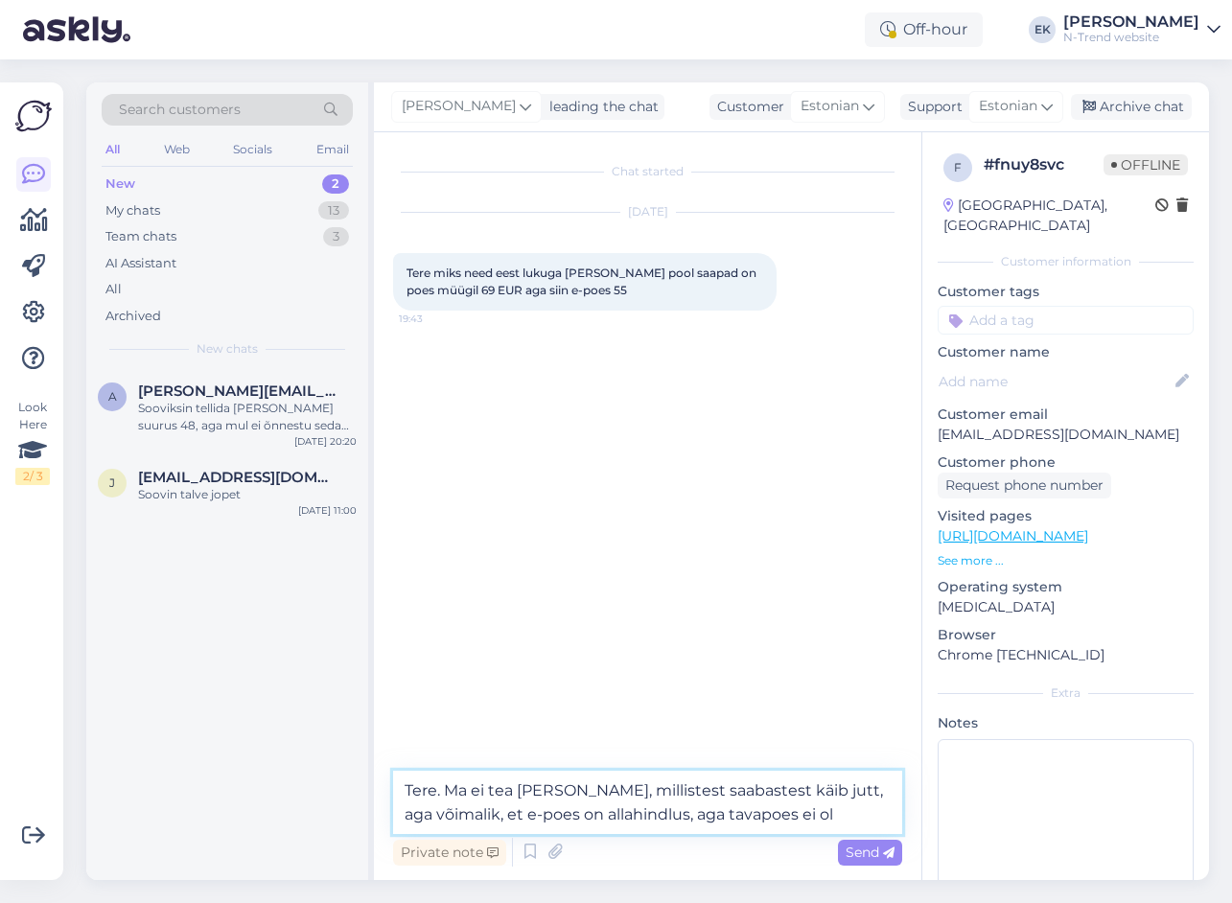
type textarea "Tere. Ma ei tea [PERSON_NAME], millistest saabastest käib jutt, aga võimalik, e…"
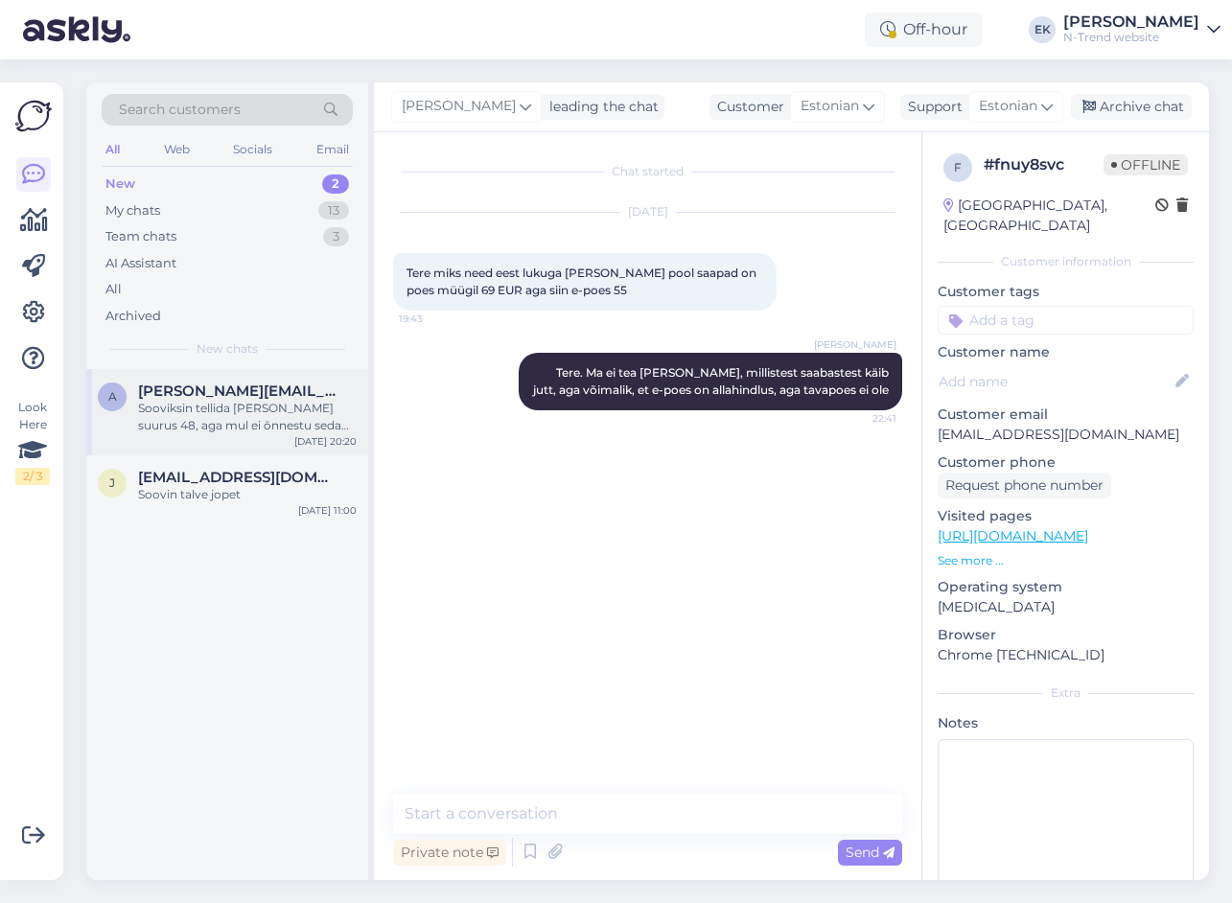
click at [203, 407] on div "Sooviksin tellida [PERSON_NAME] suurus 48, aga mul ei õnnestu seda suurust ostu…" at bounding box center [247, 417] width 219 height 35
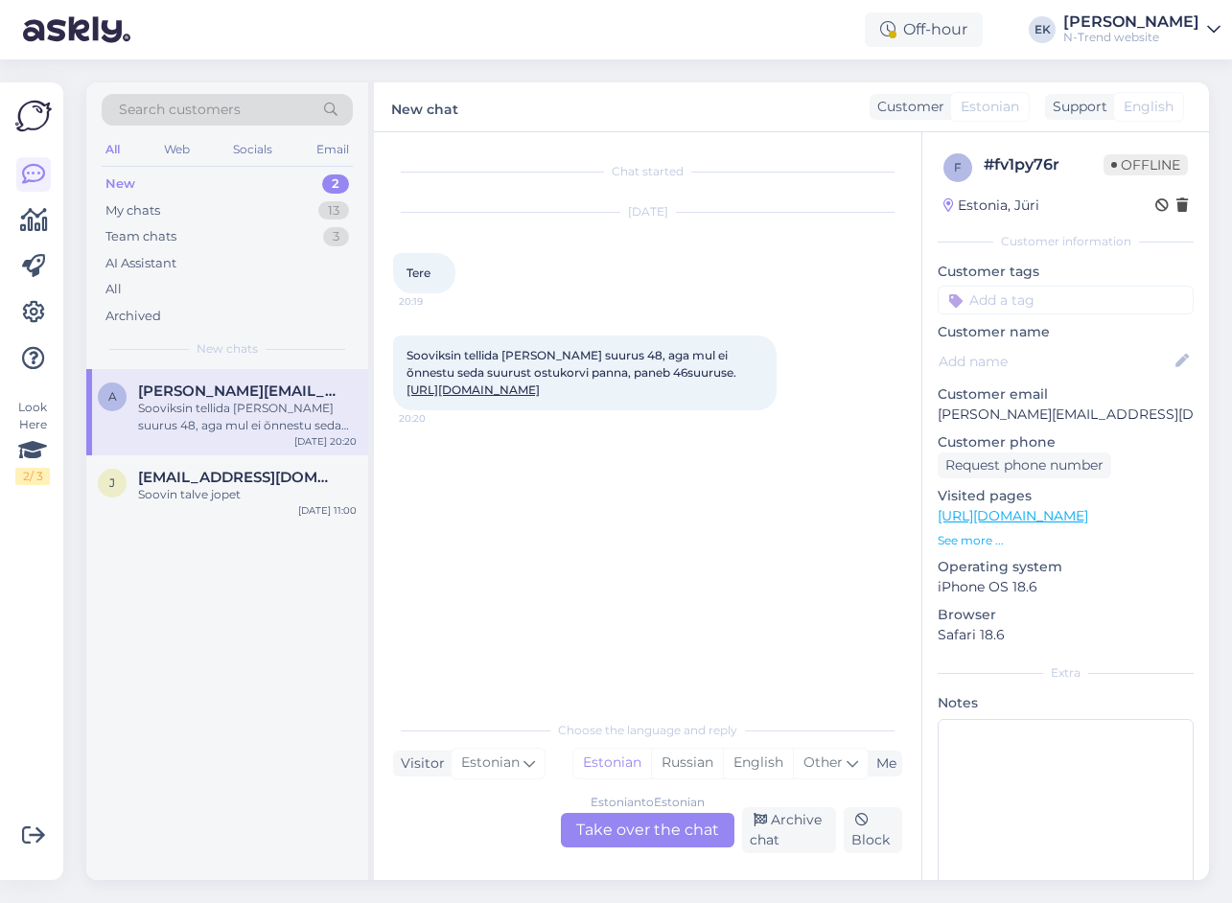
click at [540, 397] on link "[URL][DOMAIN_NAME]" at bounding box center [472, 389] width 133 height 14
click at [644, 821] on div "Estonian to Estonian Take over the chat" at bounding box center [648, 830] width 174 height 35
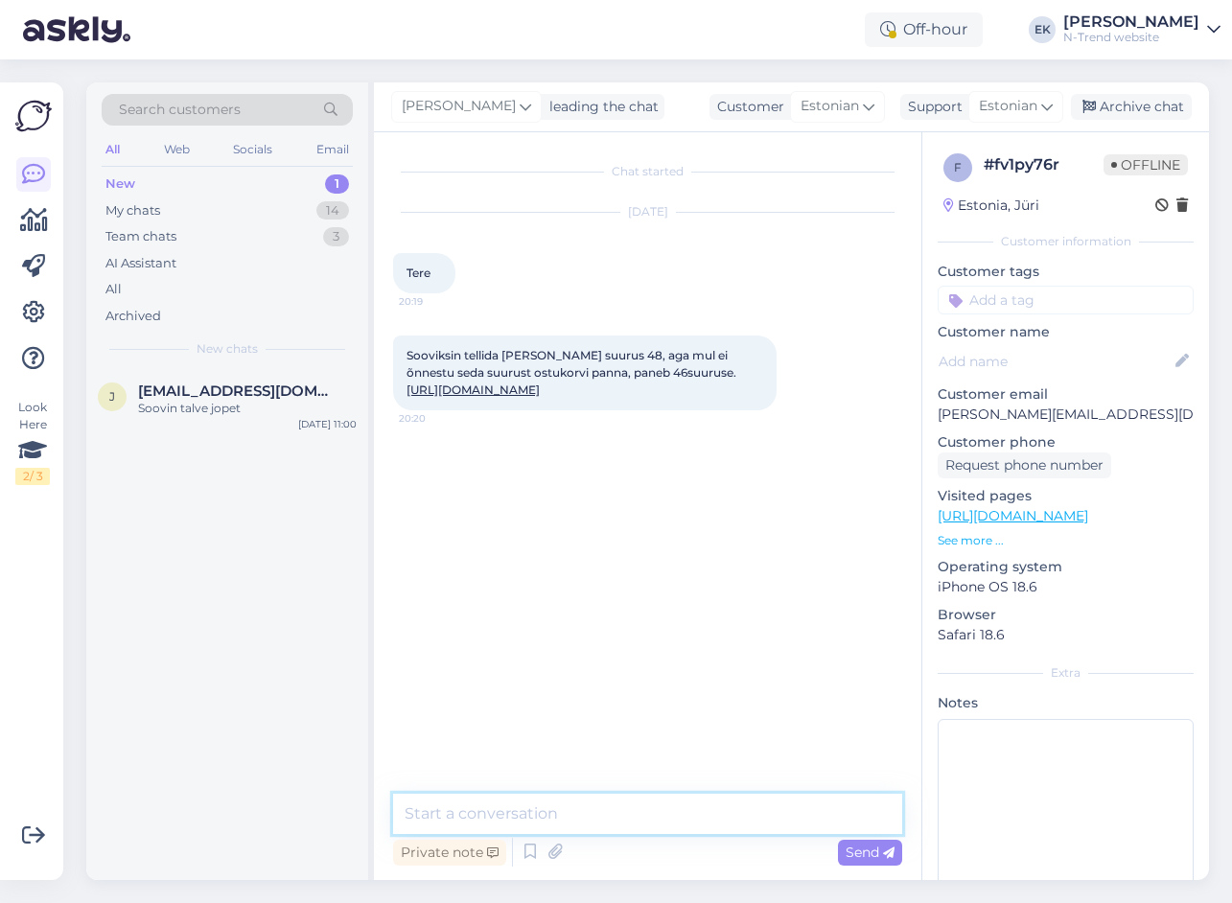
click at [631, 813] on textarea at bounding box center [647, 814] width 509 height 40
type textarea "Tere. Nüüd peaksite saama lisada"
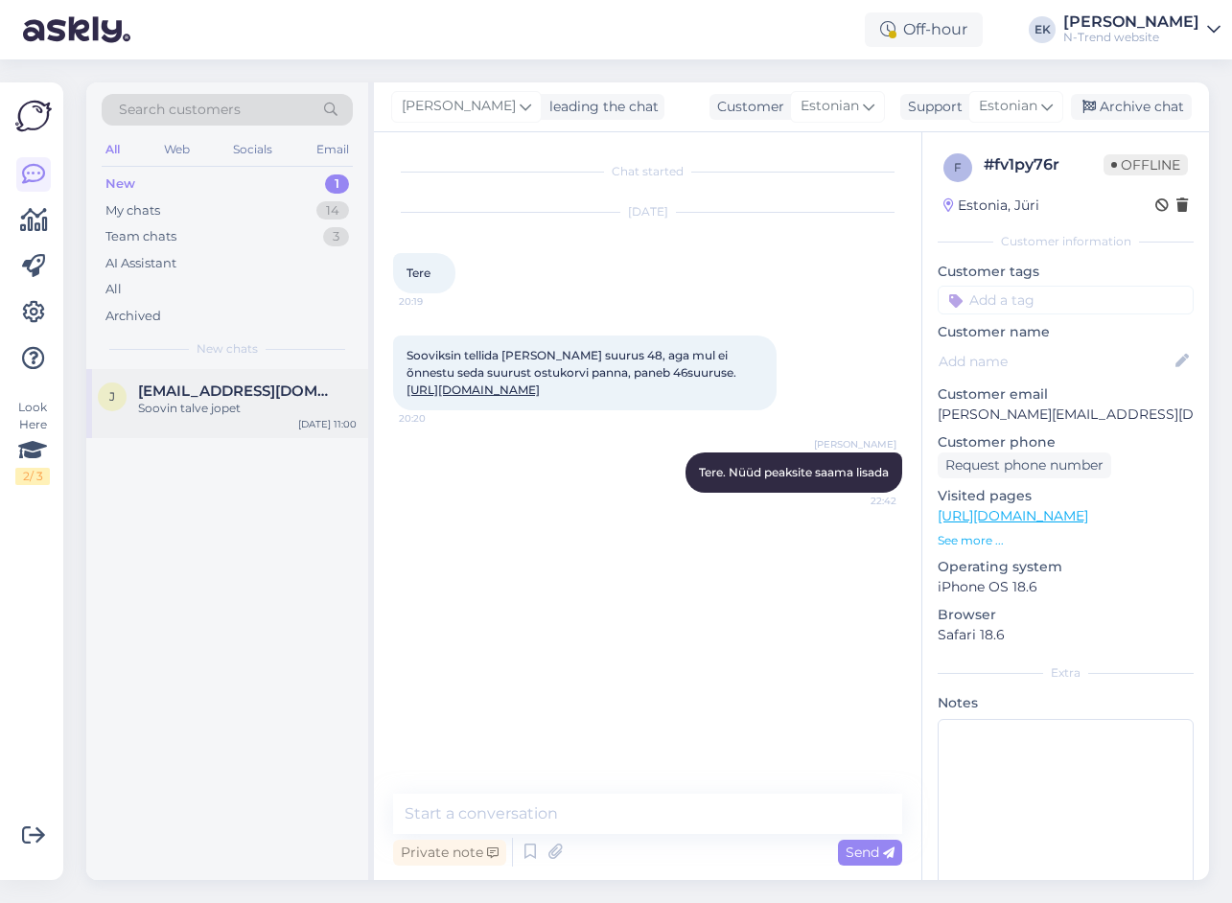
click at [187, 404] on div "Soovin talve jopet" at bounding box center [247, 408] width 219 height 17
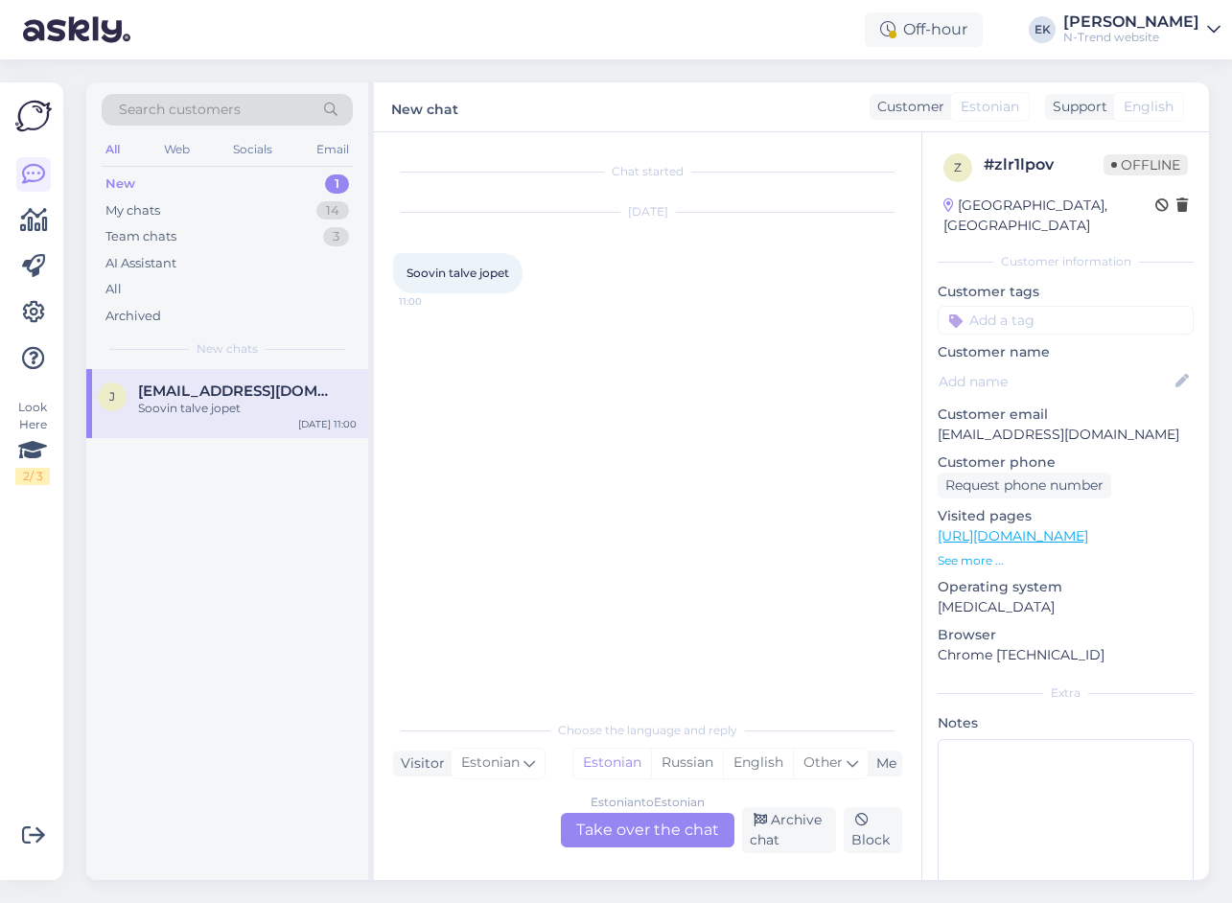
click at [675, 823] on div "Estonian to Estonian Take over the chat" at bounding box center [648, 830] width 174 height 35
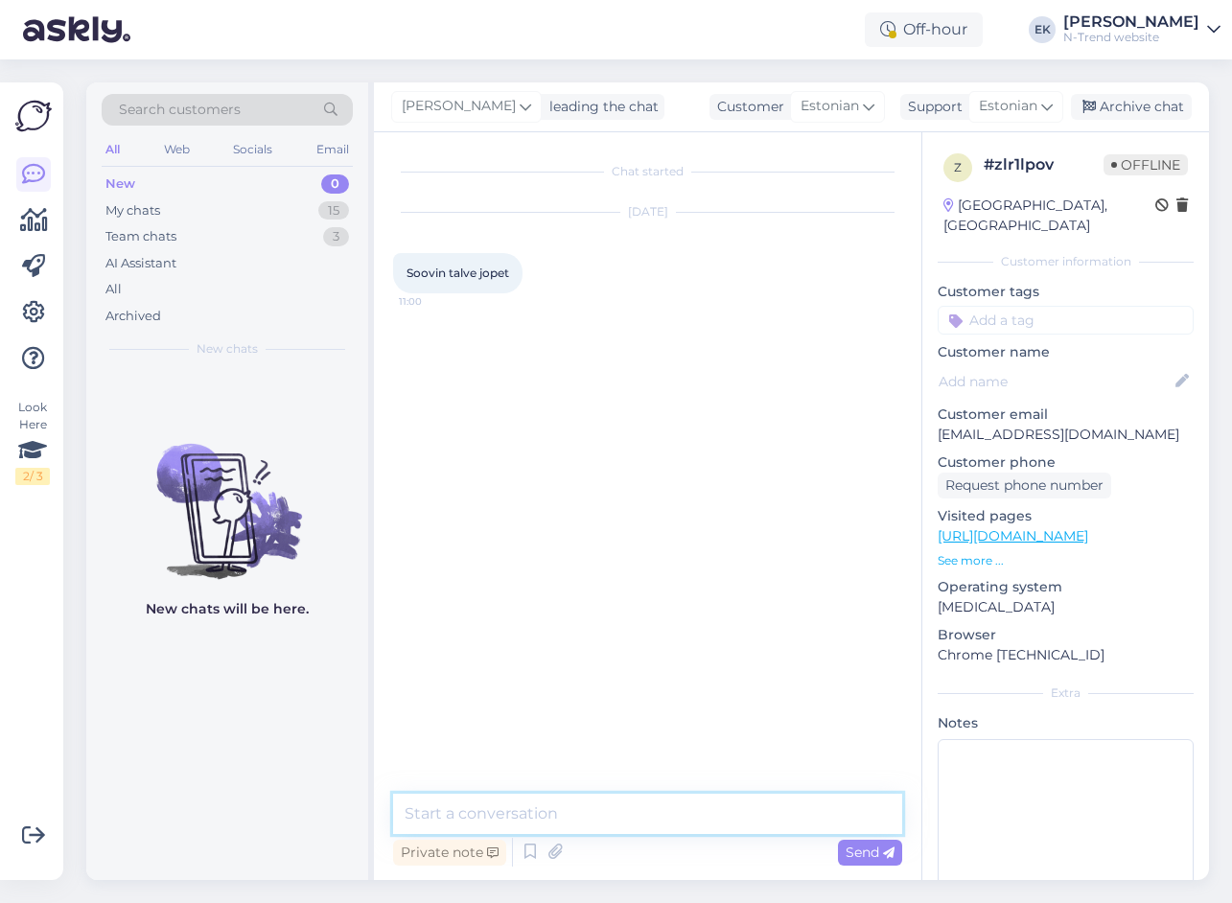
click at [675, 823] on textarea at bounding box center [647, 814] width 509 height 40
type textarea "Tere. Saate valida talvejope välja ja tellida"
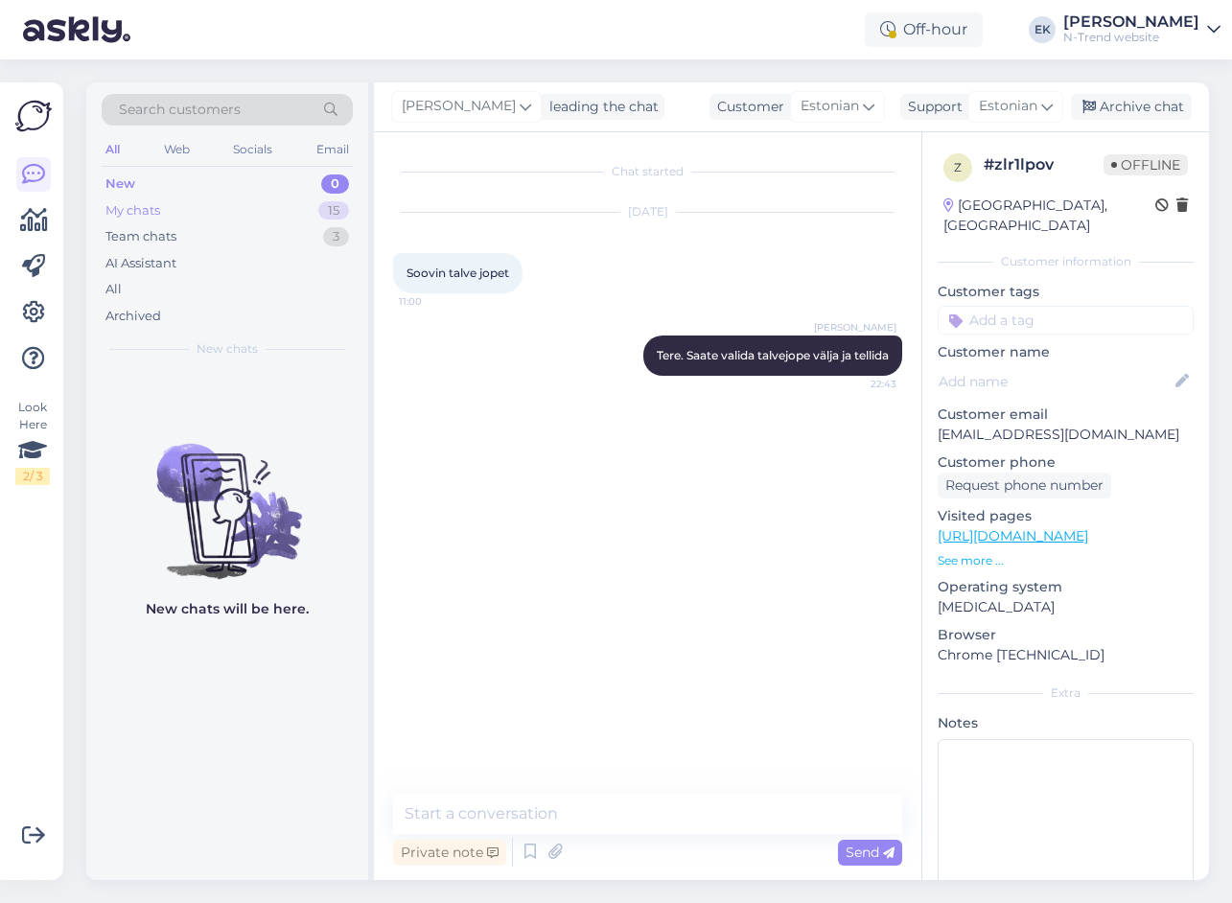
click at [147, 202] on div "My chats" at bounding box center [132, 210] width 55 height 19
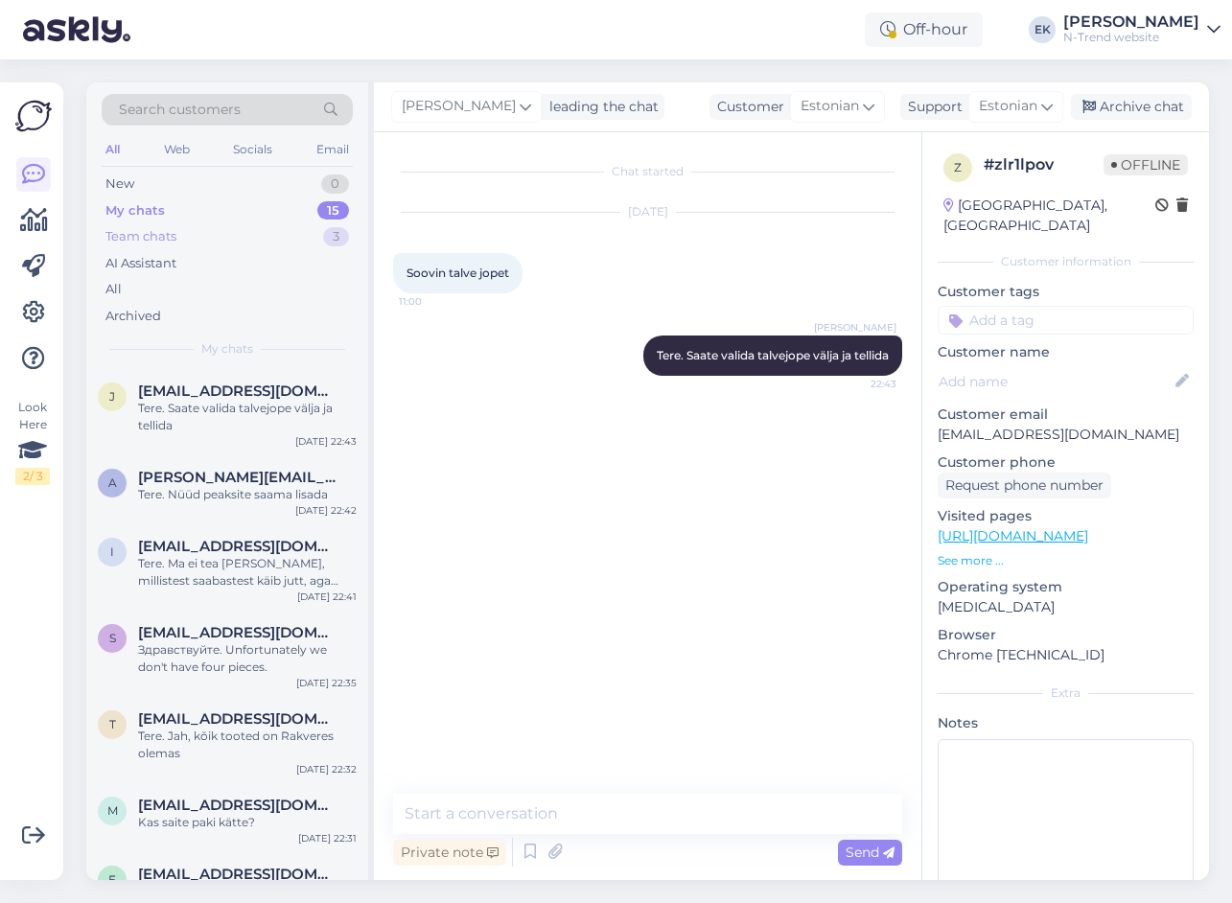
click at [147, 241] on div "Team chats" at bounding box center [140, 236] width 71 height 19
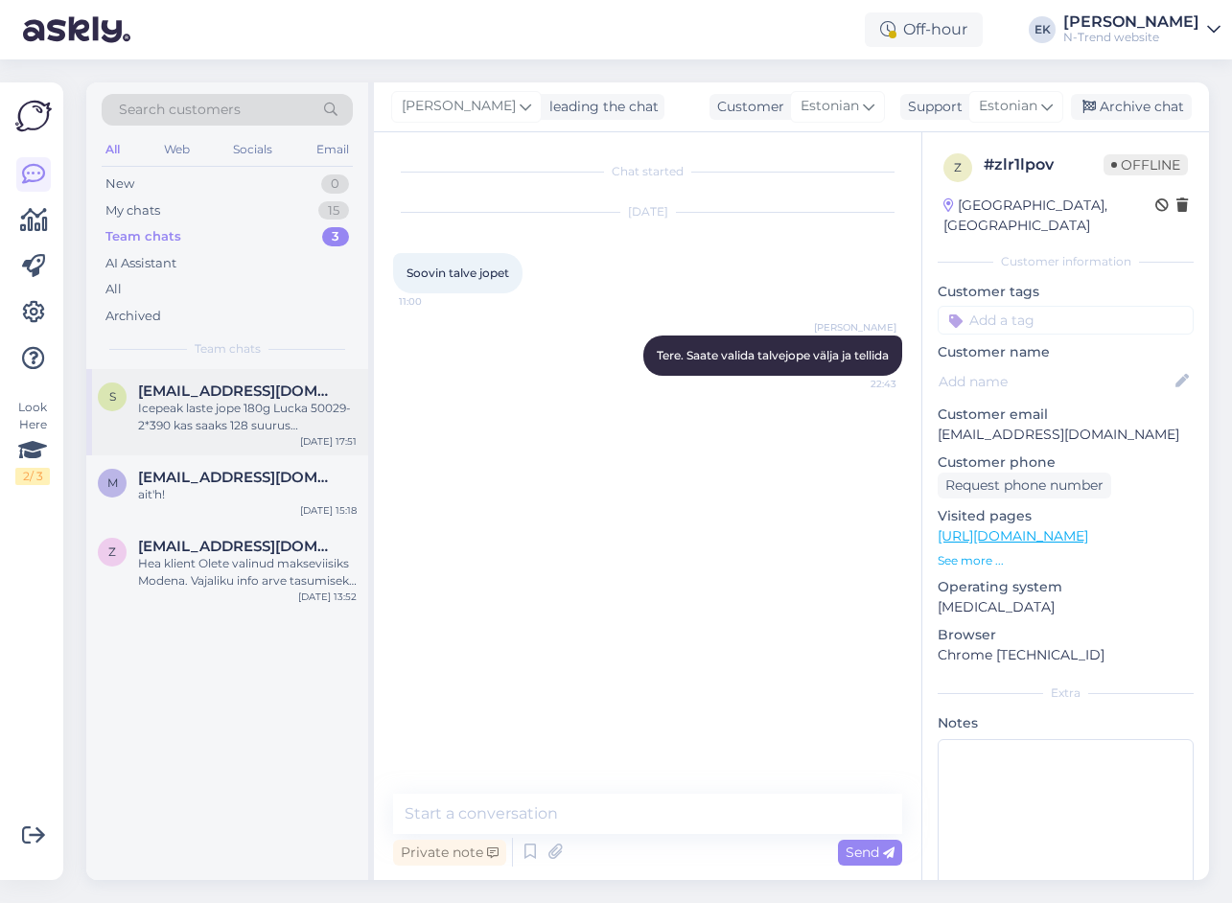
click at [201, 425] on div "Icepeak laste jope 180g Lucka 50029-2*390 kas saaks 128 suurus [PERSON_NAME]" at bounding box center [247, 417] width 219 height 35
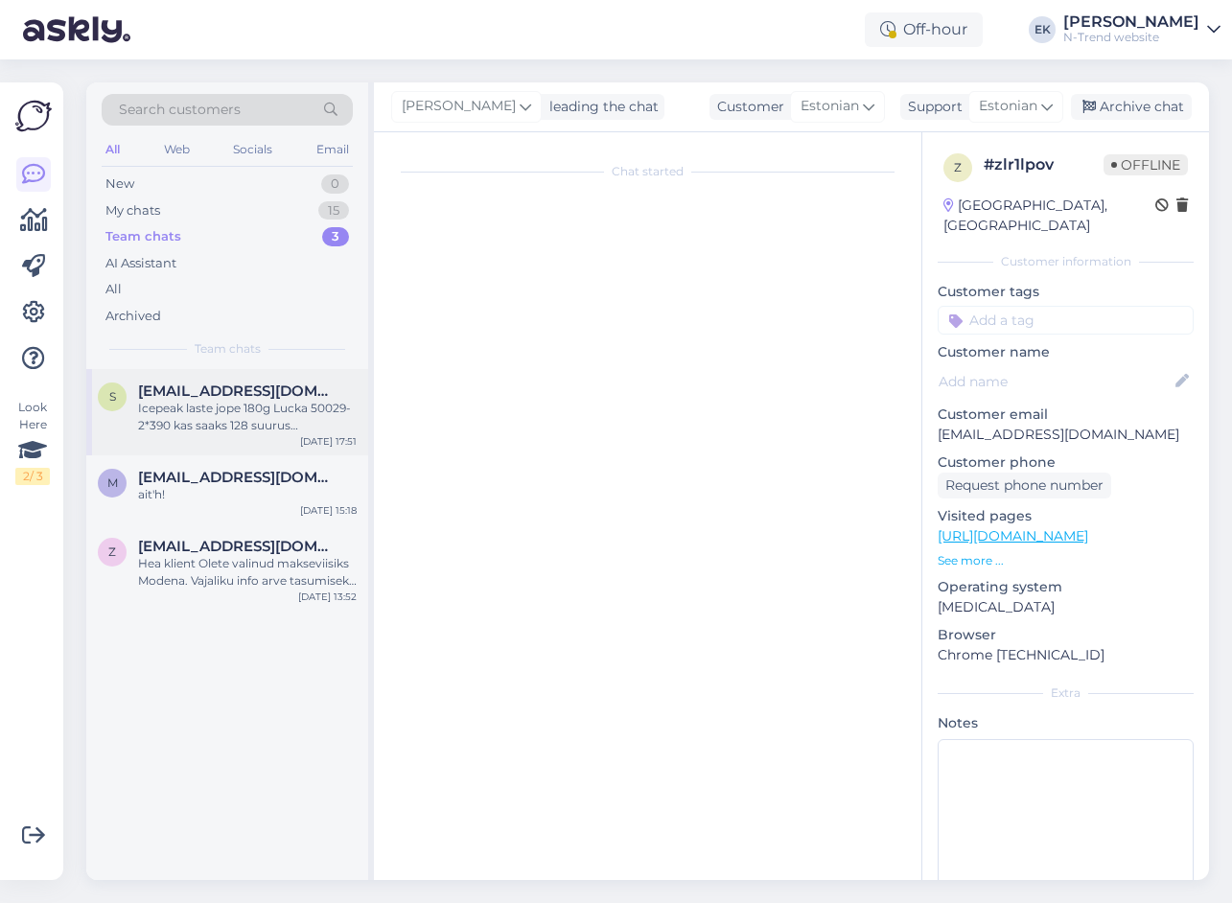
scroll to position [5948, 0]
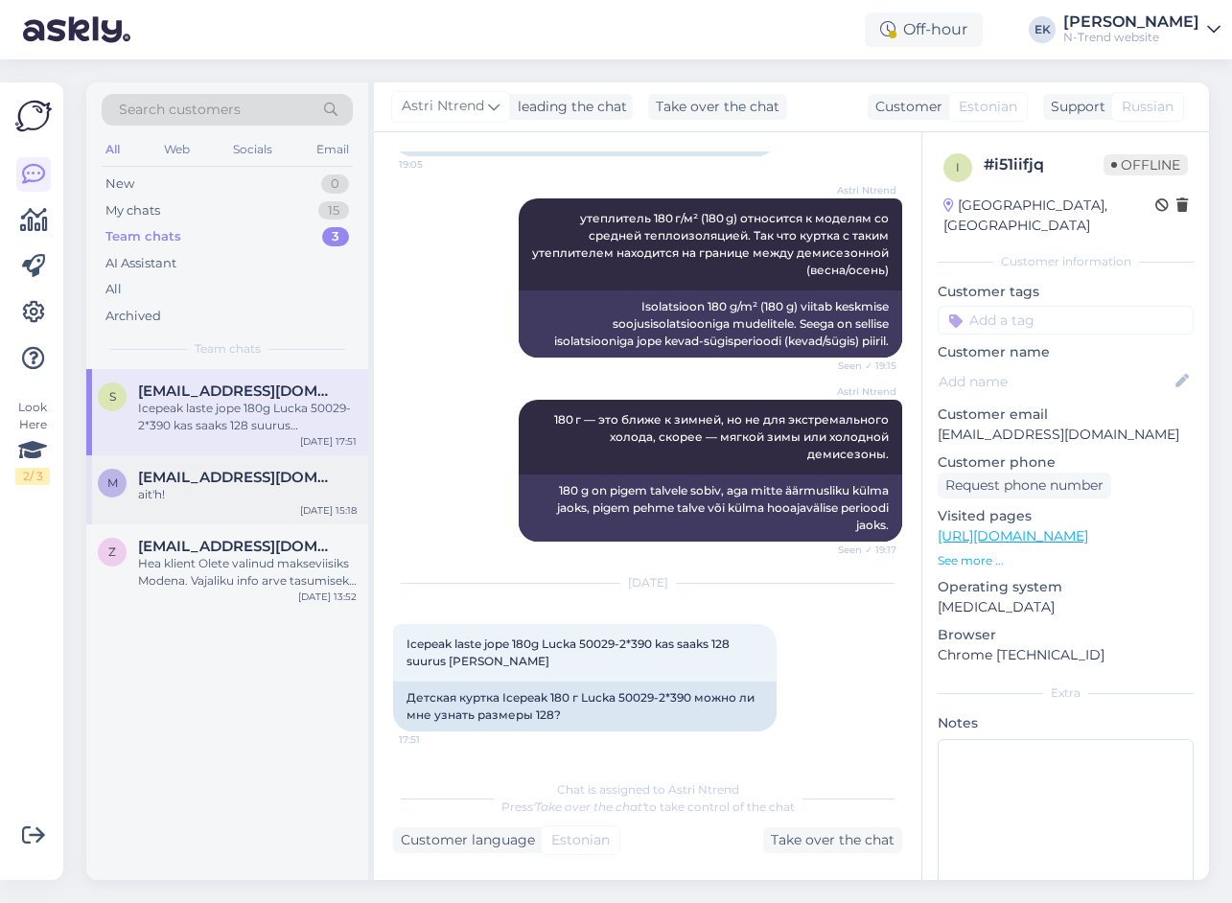
click at [213, 486] on div "ait'h!" at bounding box center [247, 494] width 219 height 17
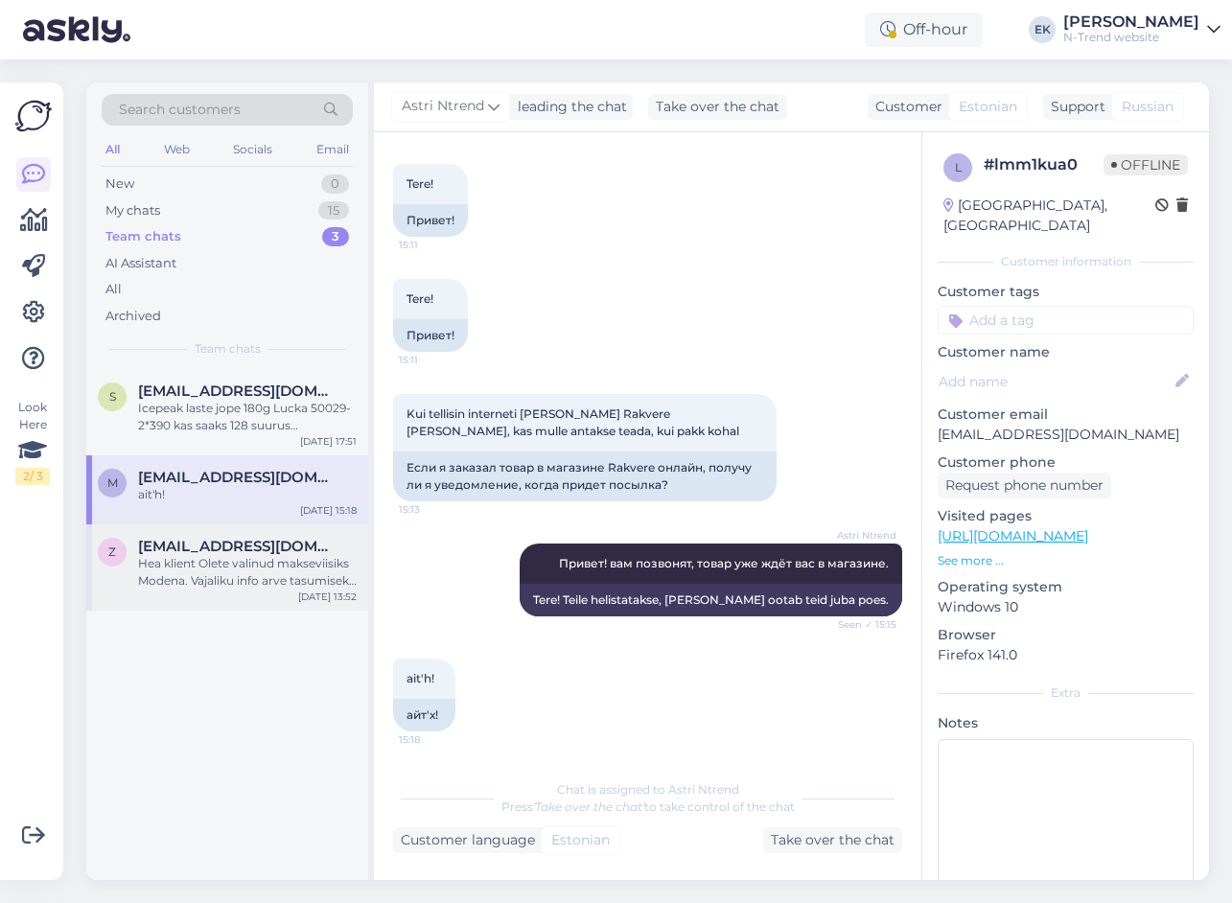
click at [223, 565] on div "Hea klient Olete valinud makseviisiks Modena. Vajaliku info arve tasumiseks lei…" at bounding box center [247, 572] width 219 height 35
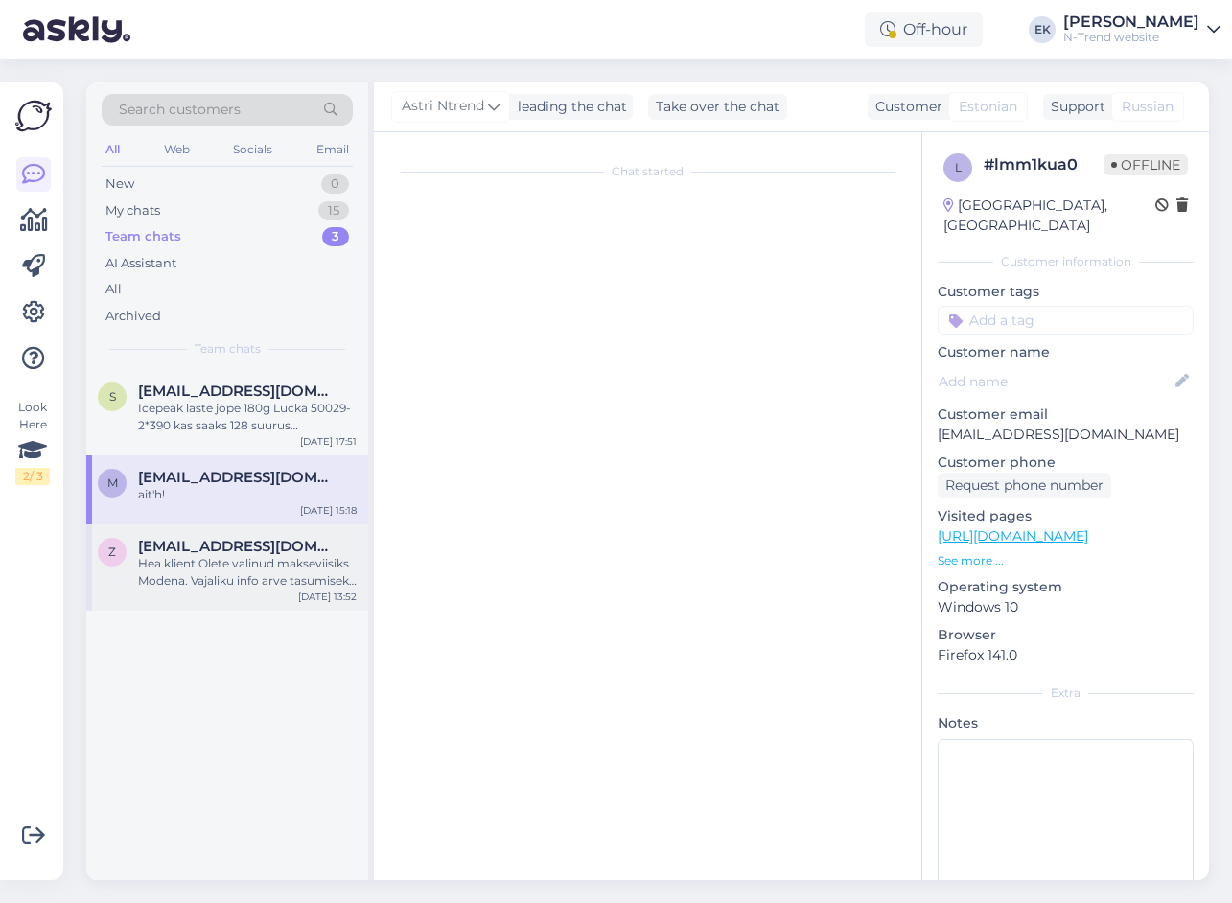
scroll to position [0, 0]
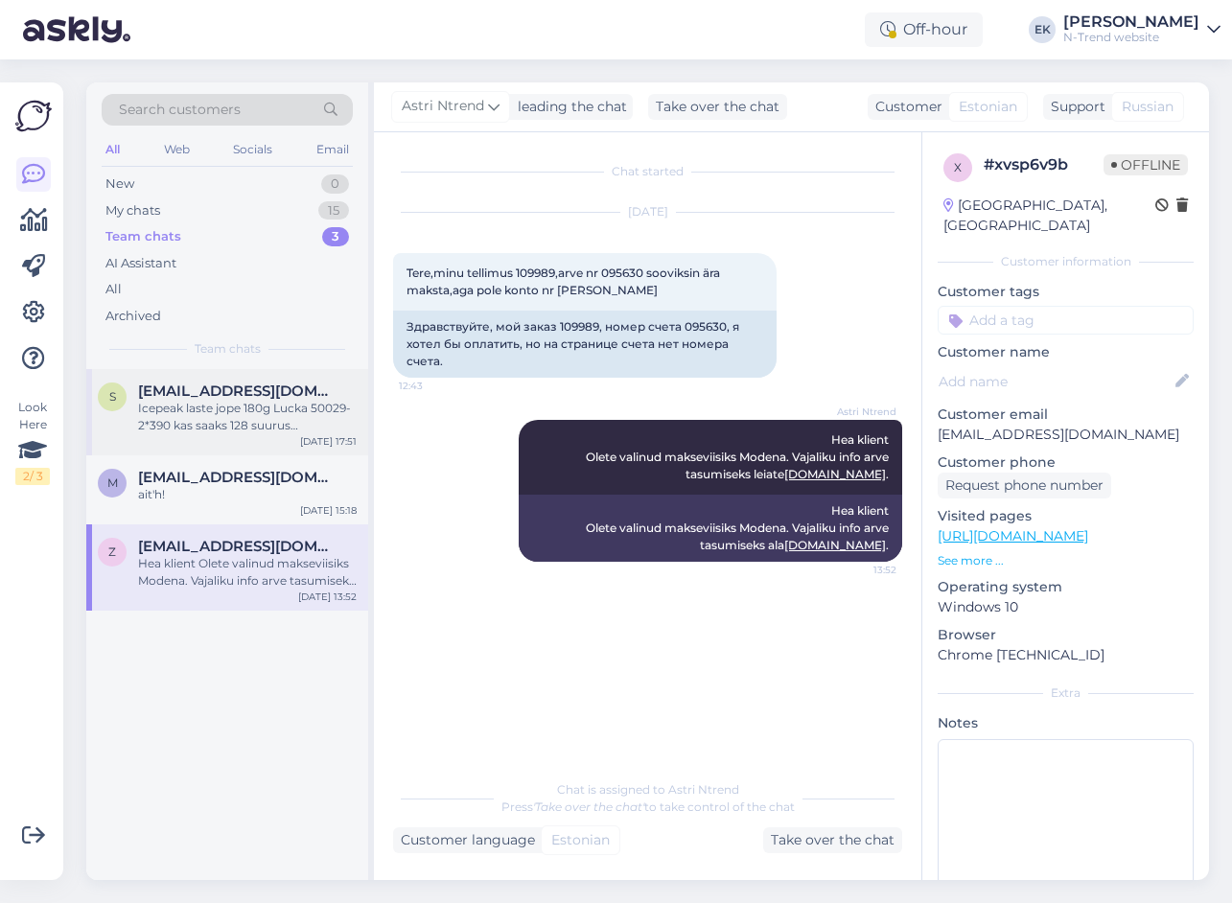
click at [185, 396] on span "[EMAIL_ADDRESS][DOMAIN_NAME]" at bounding box center [237, 390] width 199 height 17
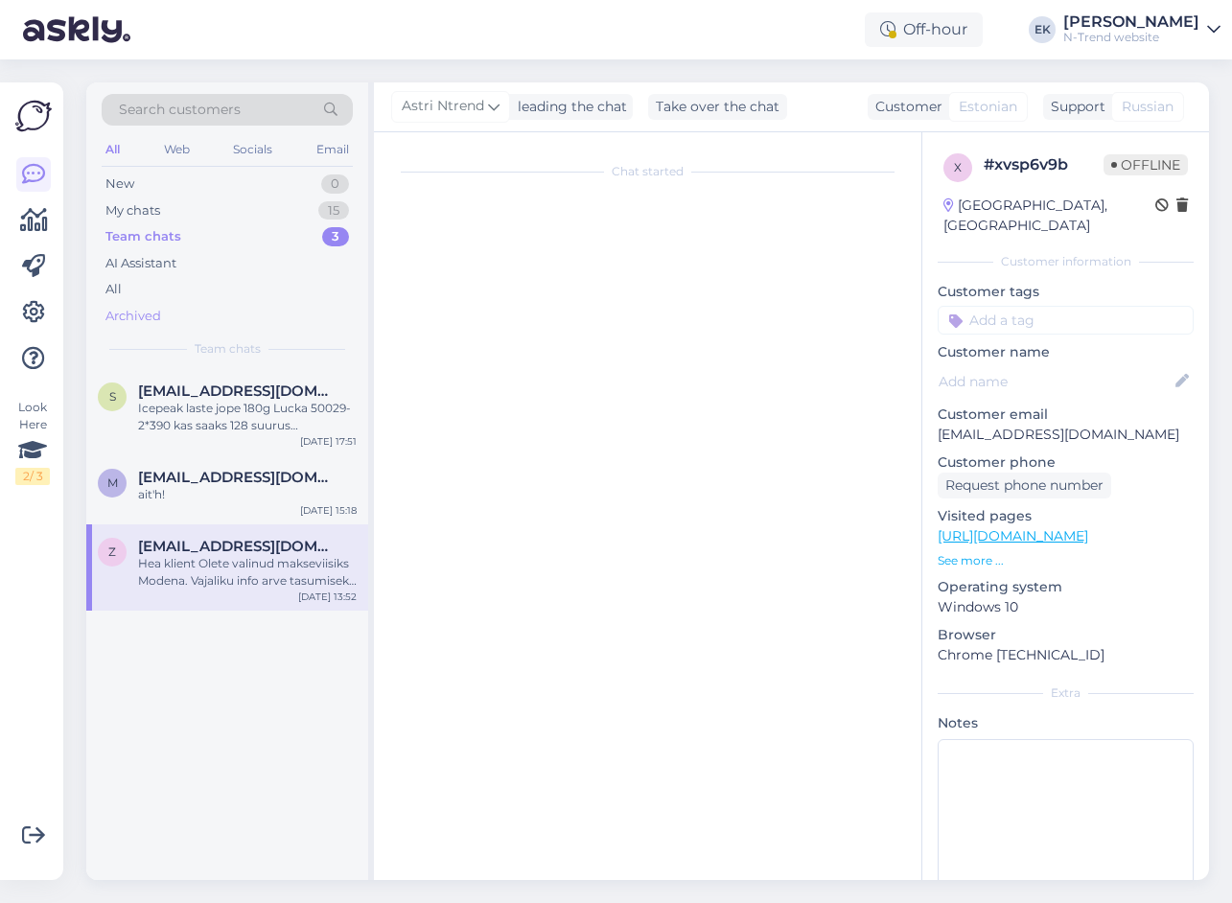
scroll to position [5948, 0]
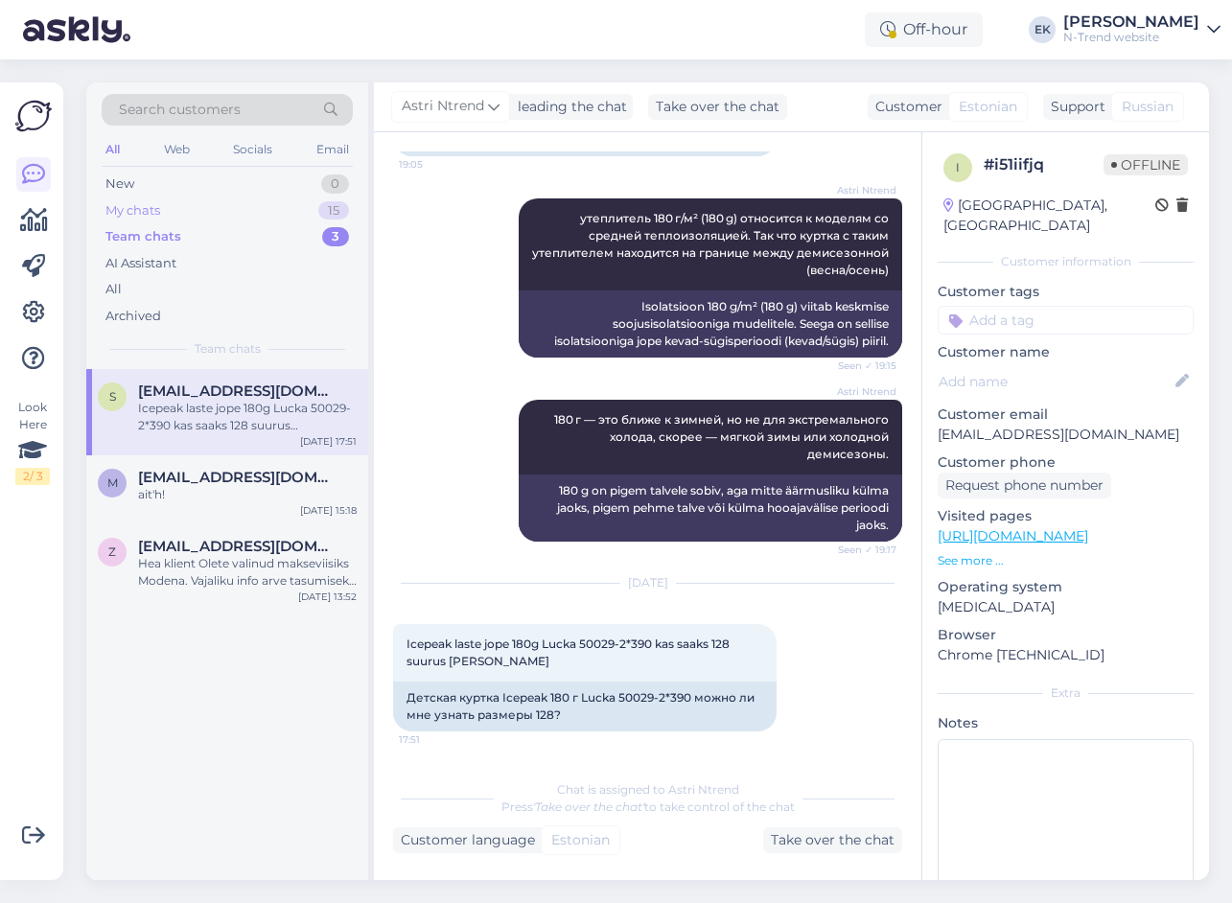
click at [144, 208] on div "My chats" at bounding box center [132, 210] width 55 height 19
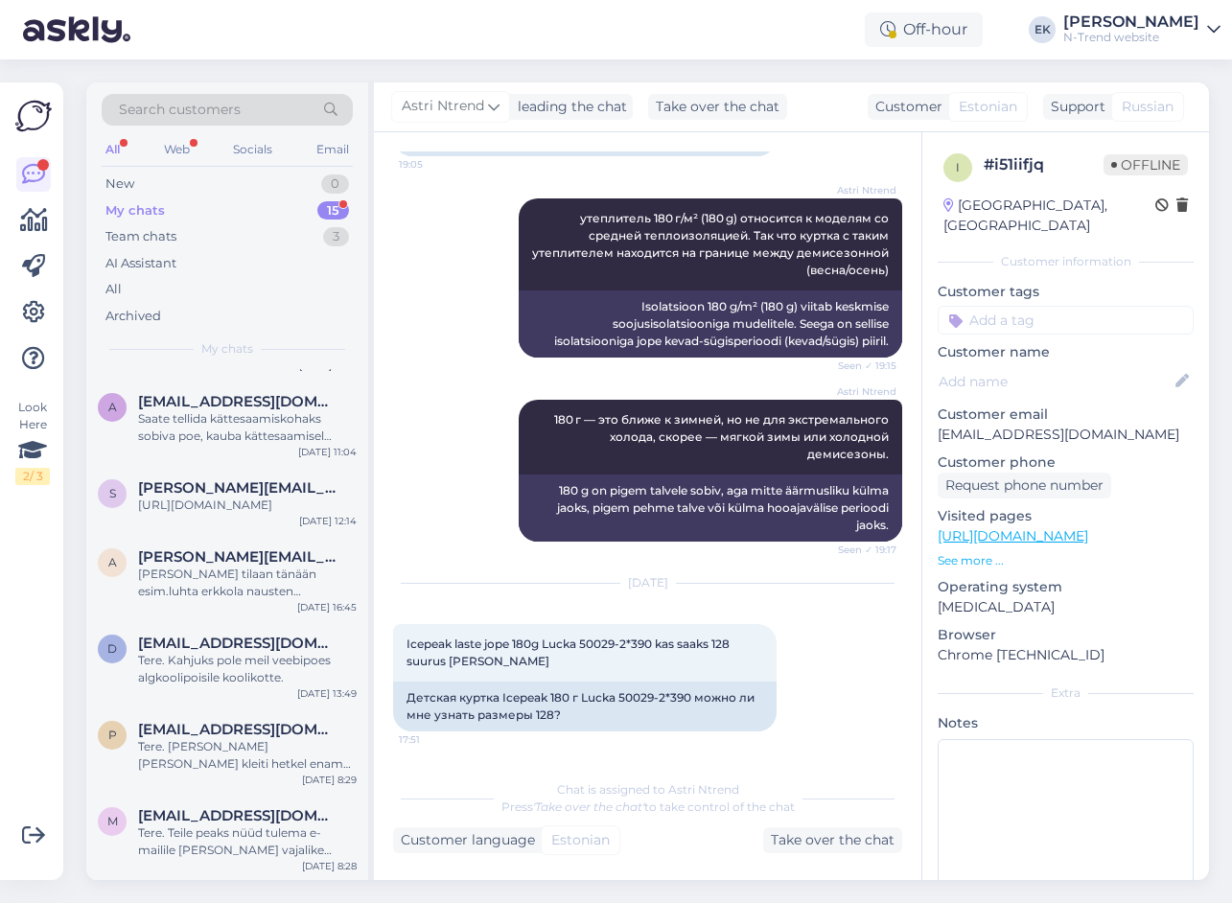
scroll to position [731, 0]
click at [148, 207] on div "My chats" at bounding box center [134, 210] width 59 height 19
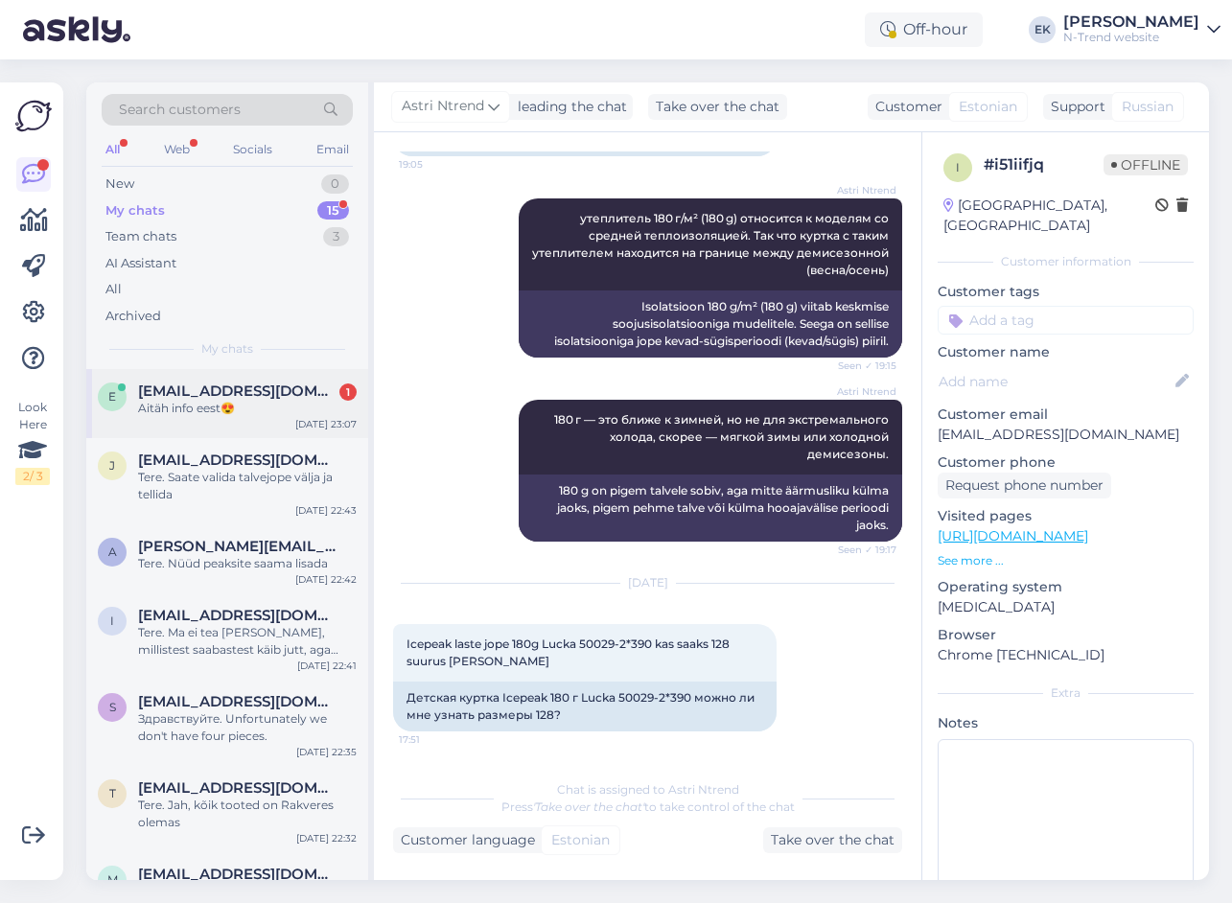
click at [183, 414] on div "Aitäh info eest😍" at bounding box center [247, 408] width 219 height 17
